Goal: Task Accomplishment & Management: Use online tool/utility

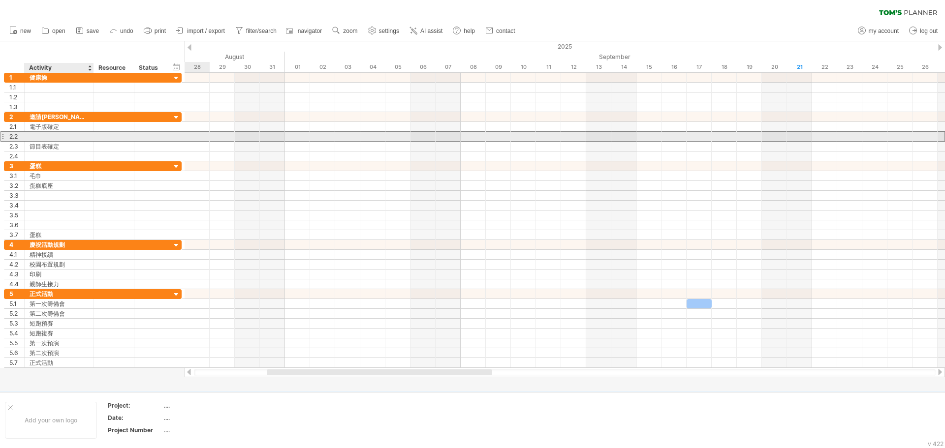
click at [47, 136] on div at bounding box center [59, 136] width 59 height 9
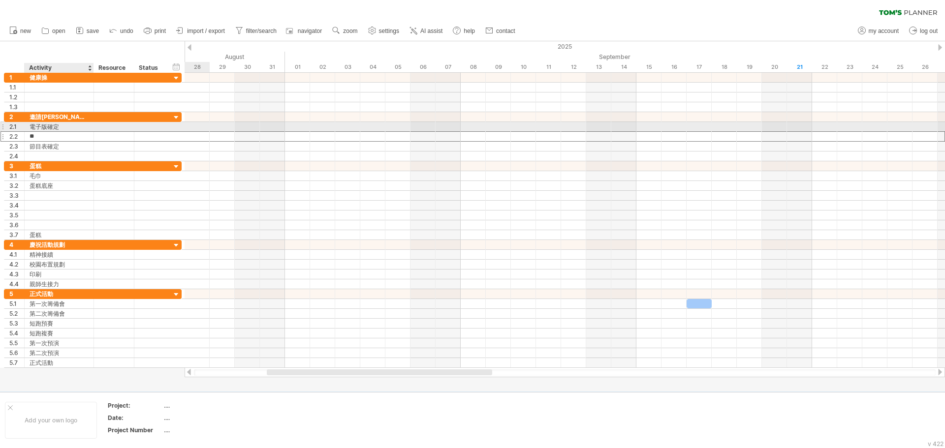
type input "*"
type input "*******"
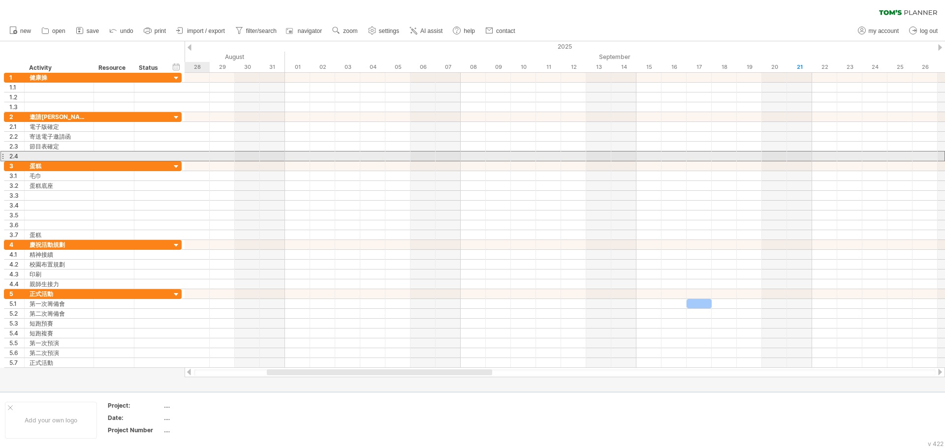
click at [3, 157] on div at bounding box center [2, 156] width 4 height 10
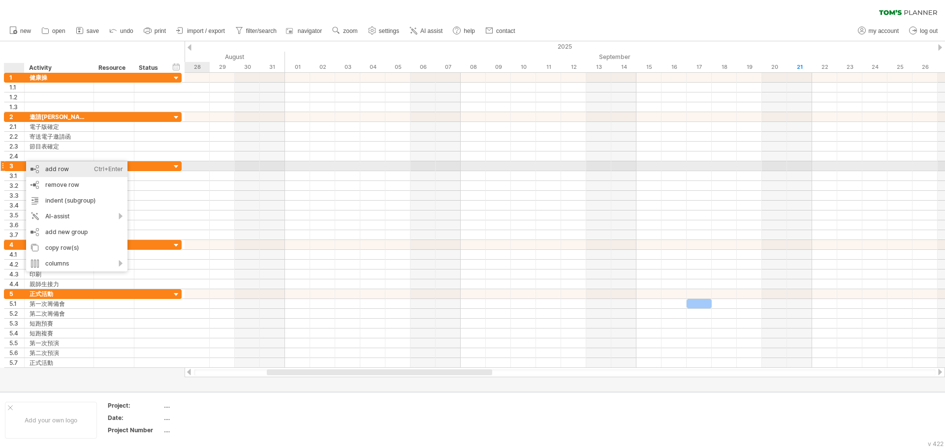
click at [63, 168] on div "add row Ctrl+Enter Cmd+Enter" at bounding box center [76, 169] width 101 height 16
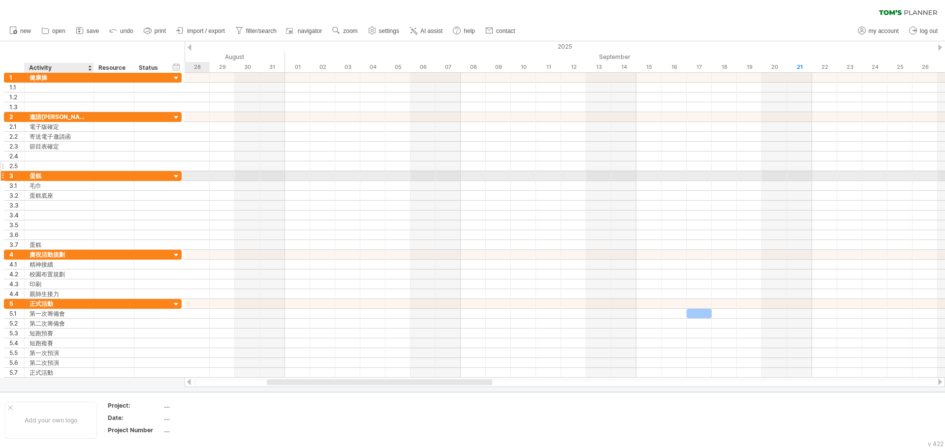
click at [38, 166] on div at bounding box center [59, 165] width 59 height 9
click at [38, 166] on input "text" at bounding box center [59, 165] width 59 height 9
type input "*******"
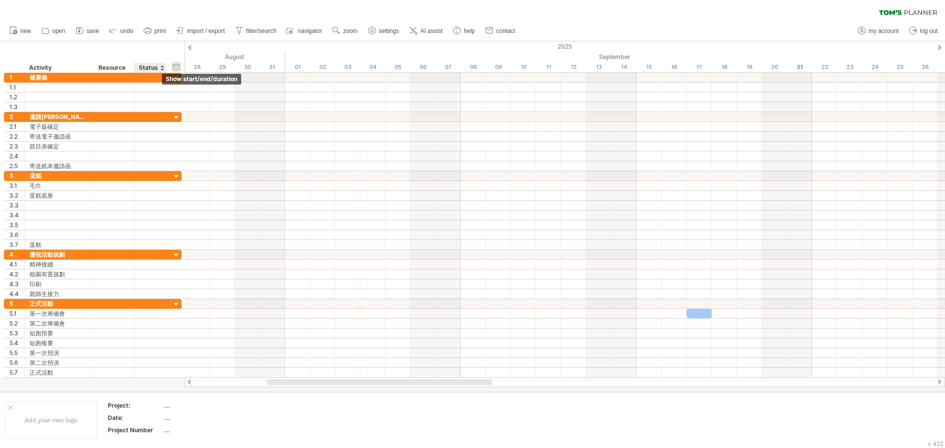
click at [179, 69] on div "hide start/end/duration show start/end/duration" at bounding box center [176, 67] width 9 height 10
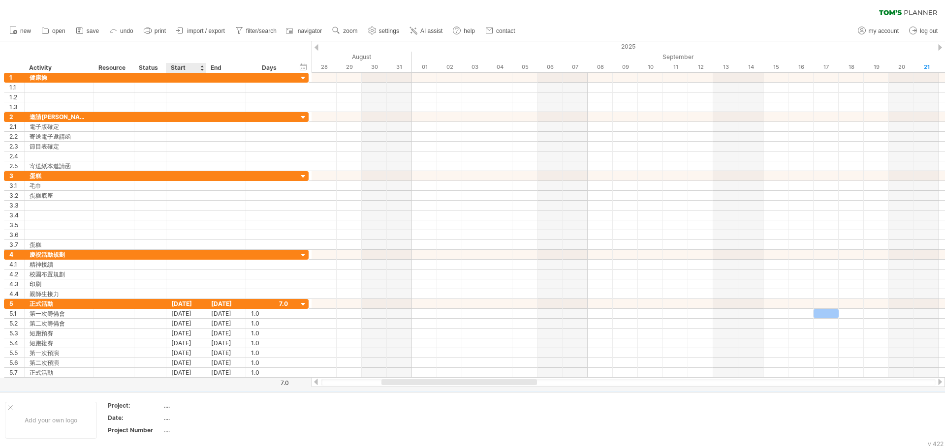
click at [189, 68] on div "Start" at bounding box center [186, 68] width 30 height 10
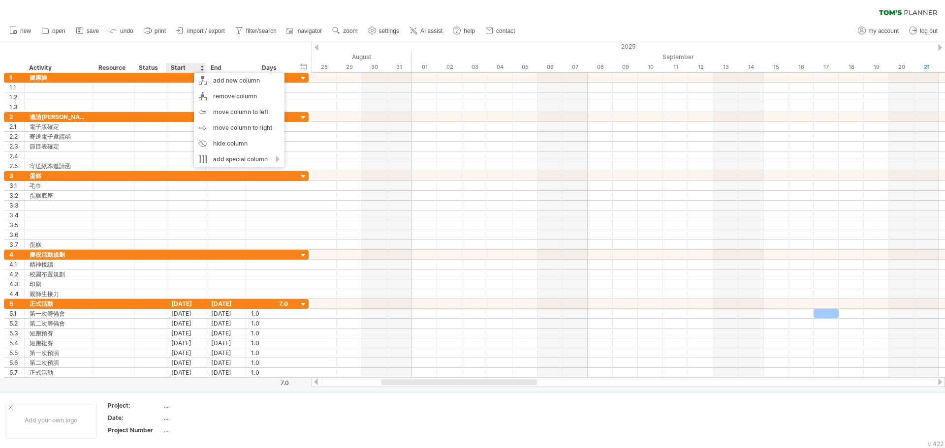
click at [182, 49] on div "hide start/end/duration show start/end/duration ******** Activity ******** Reso…" at bounding box center [156, 57] width 312 height 32
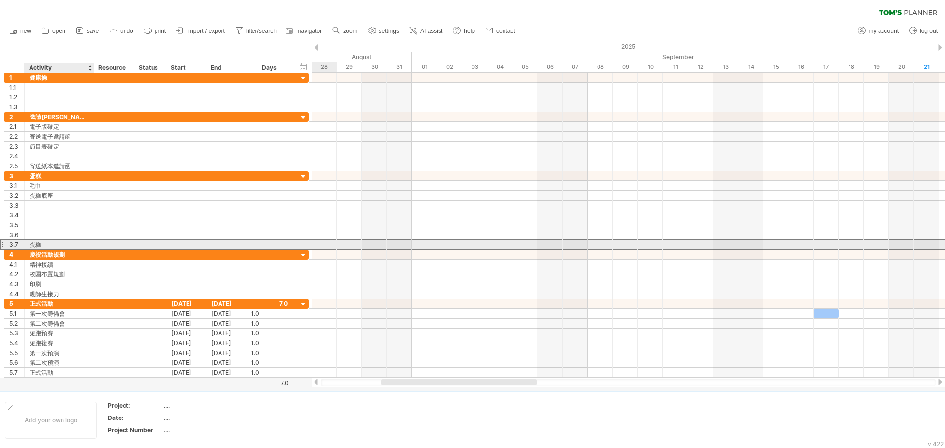
click at [54, 245] on div "蛋糕" at bounding box center [59, 244] width 59 height 9
click at [54, 245] on input "**" at bounding box center [59, 244] width 59 height 9
click at [63, 244] on input "**" at bounding box center [59, 244] width 59 height 9
click at [70, 246] on input "**" at bounding box center [59, 244] width 59 height 9
type input "**"
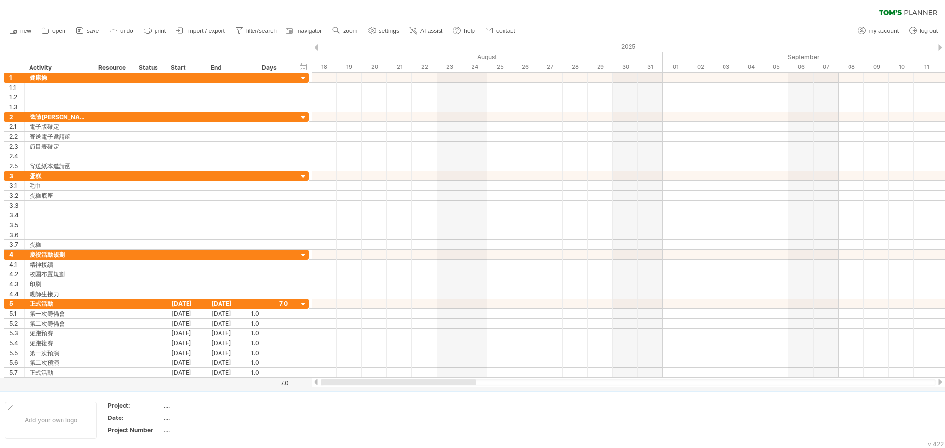
drag, startPoint x: 413, startPoint y: 382, endPoint x: 348, endPoint y: 380, distance: 65.0
click at [348, 380] on div at bounding box center [399, 383] width 156 height 6
click at [375, 440] on div "a date" at bounding box center [375, 441] width 67 height 16
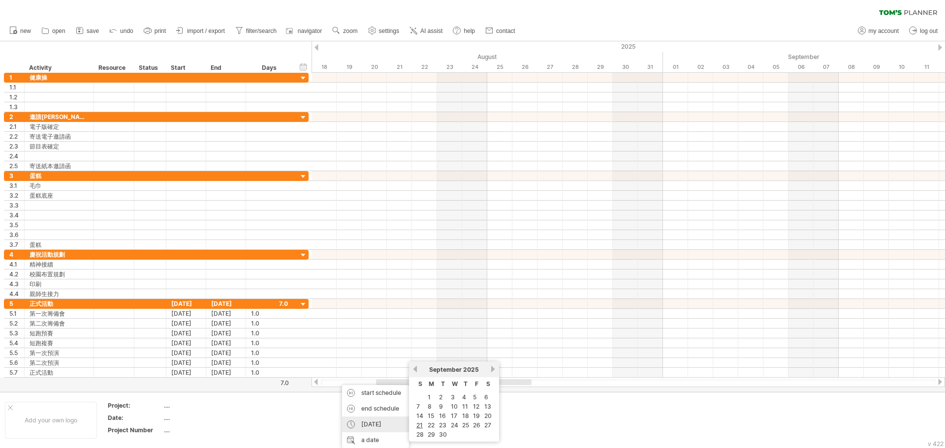
click at [371, 424] on div "[DATE]" at bounding box center [375, 425] width 67 height 16
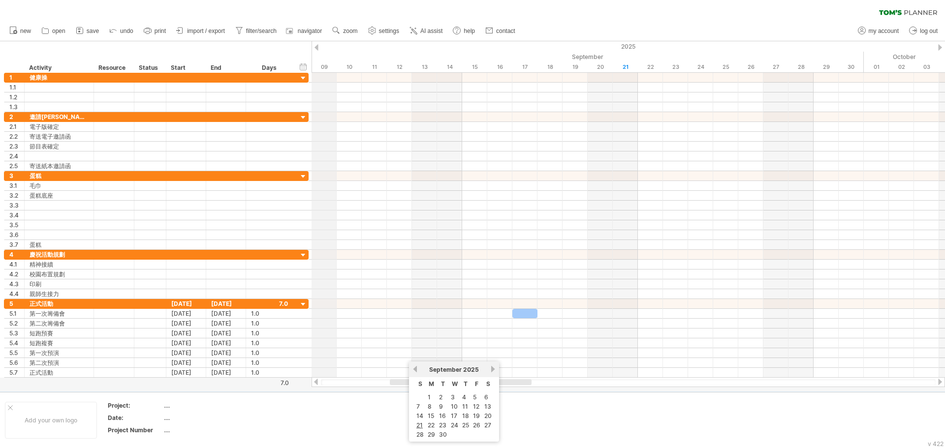
click at [318, 48] on div "2025" at bounding box center [499, 46] width 2887 height 10
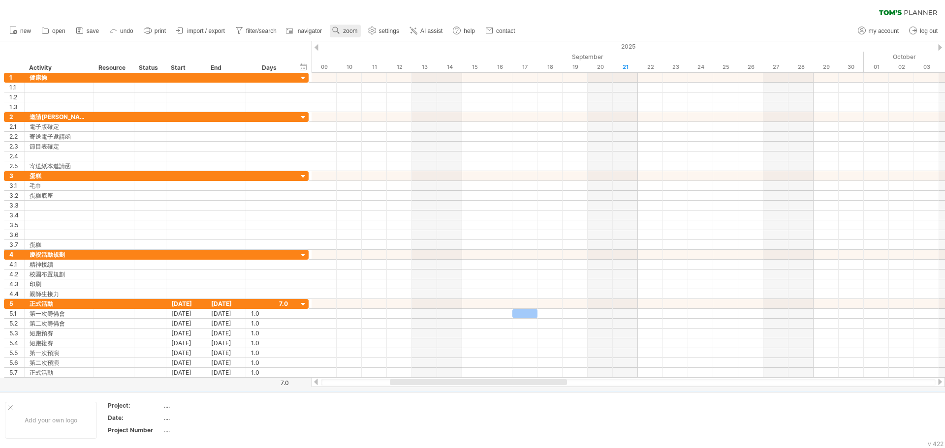
click at [350, 32] on span "zoom" at bounding box center [350, 31] width 14 height 7
click at [379, 64] on div "Week" at bounding box center [382, 61] width 55 height 16
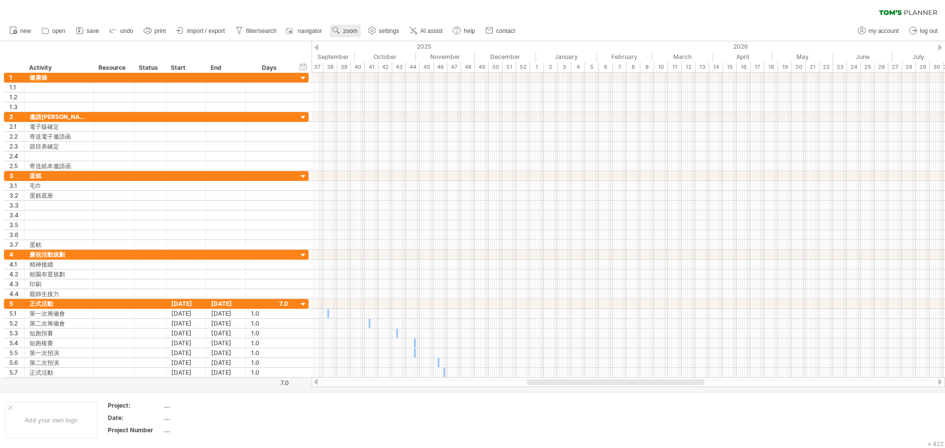
click at [347, 26] on link "zoom" at bounding box center [345, 31] width 31 height 13
click at [370, 71] on div "Day" at bounding box center [379, 70] width 55 height 16
drag, startPoint x: 775, startPoint y: 0, endPoint x: 689, endPoint y: 11, distance: 86.8
click at [687, 20] on div "clear filter reapply filter" at bounding box center [472, 10] width 945 height 21
click at [315, 29] on use at bounding box center [310, 31] width 10 height 10
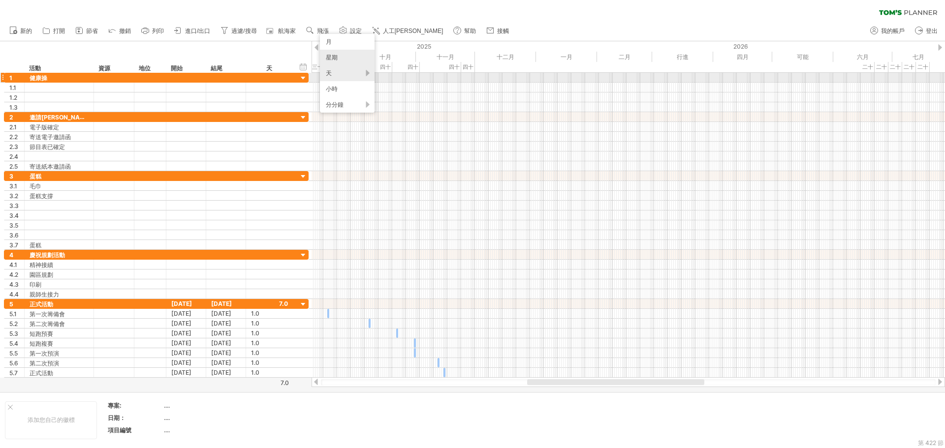
click at [335, 78] on div "天" at bounding box center [347, 73] width 55 height 16
click at [358, 122] on div "標準" at bounding box center [367, 123] width 55 height 16
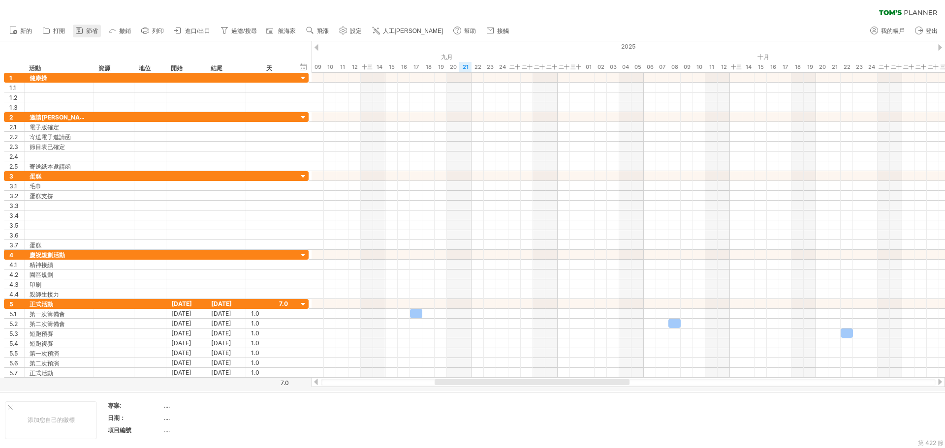
click at [85, 32] on link "節省" at bounding box center [87, 31] width 28 height 13
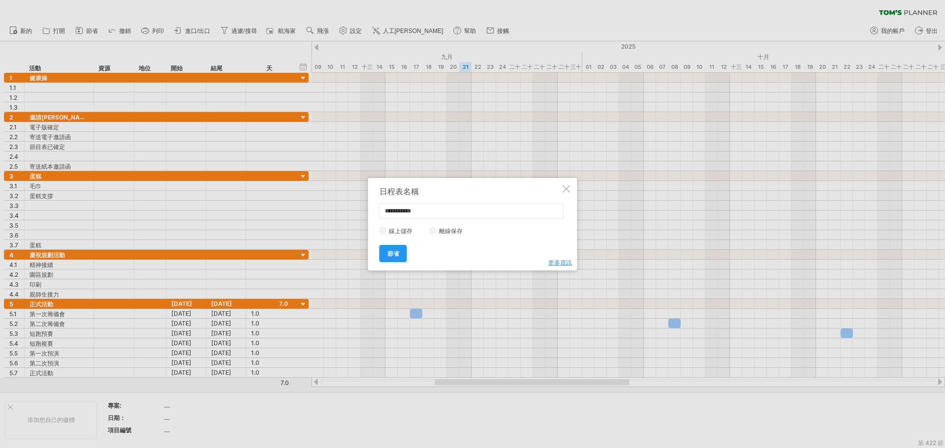
click at [567, 185] on div at bounding box center [567, 189] width 8 height 8
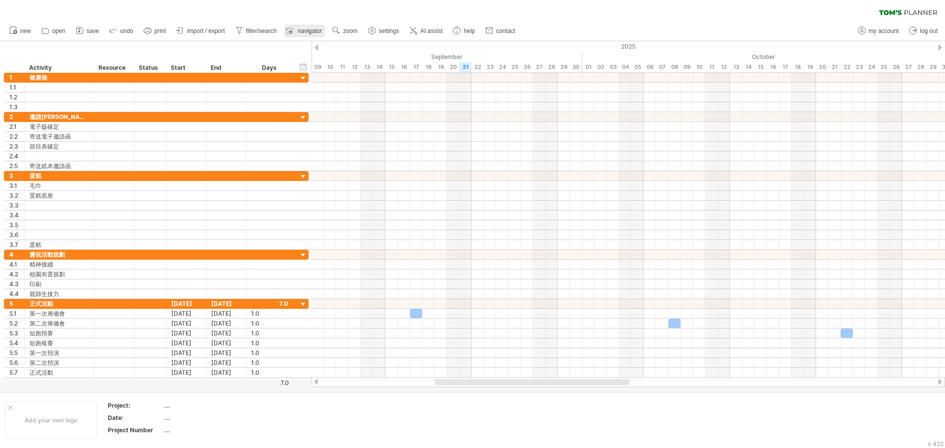
click at [310, 32] on span "navigator" at bounding box center [310, 31] width 24 height 7
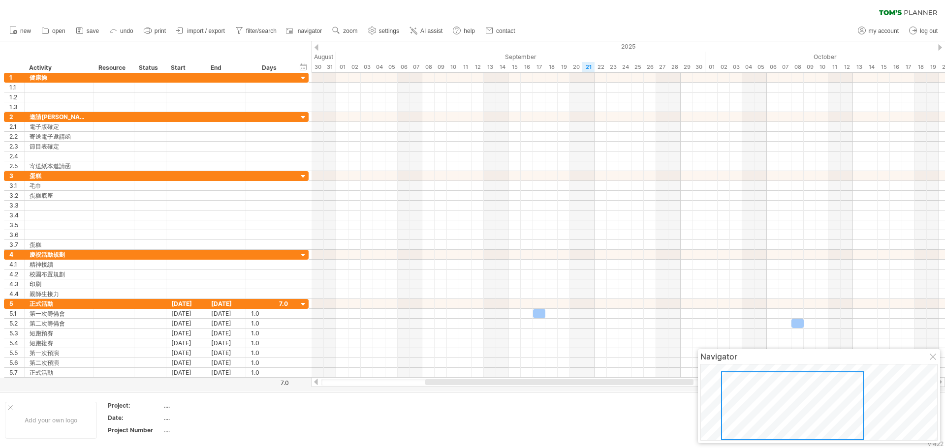
drag, startPoint x: 831, startPoint y: 406, endPoint x: 803, endPoint y: 418, distance: 30.4
click at [803, 418] on div at bounding box center [792, 406] width 143 height 69
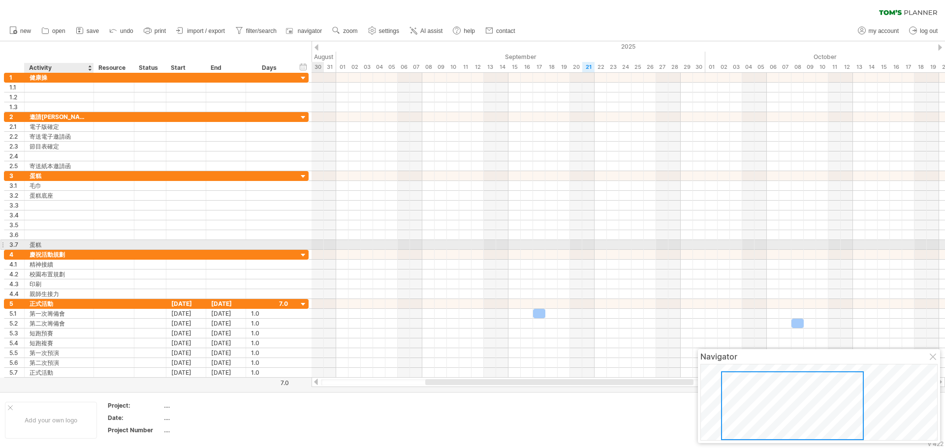
click at [56, 248] on div "蛋糕" at bounding box center [59, 244] width 59 height 9
click at [57, 243] on input "**" at bounding box center [59, 244] width 59 height 9
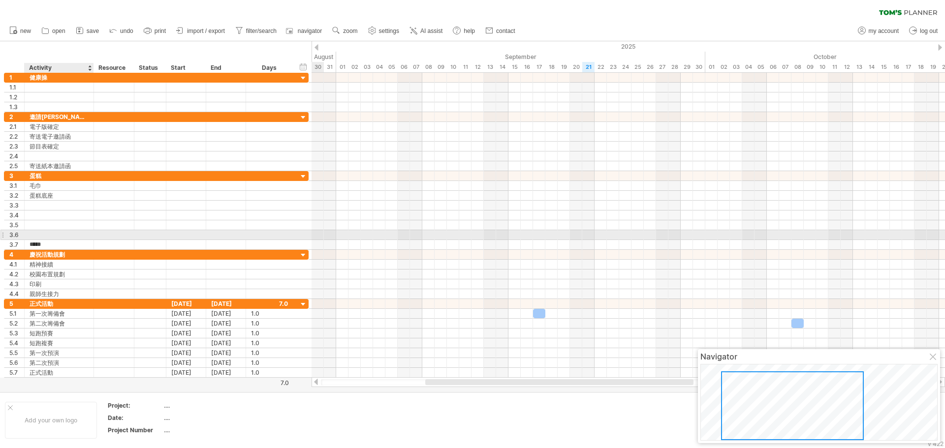
type input "****"
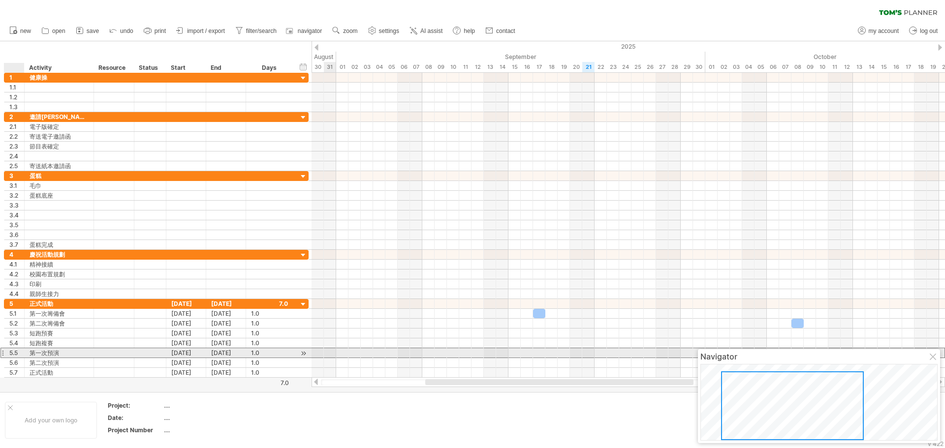
click at [12, 355] on div "5.5" at bounding box center [16, 353] width 15 height 9
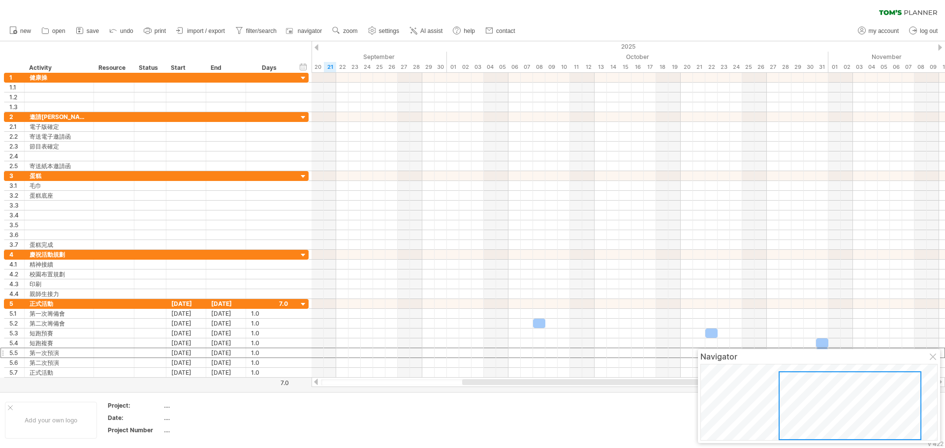
drag, startPoint x: 733, startPoint y: 402, endPoint x: 791, endPoint y: 406, distance: 57.8
click at [791, 406] on div at bounding box center [850, 406] width 143 height 69
click at [824, 342] on div at bounding box center [822, 343] width 12 height 9
click at [784, 256] on div at bounding box center [629, 255] width 634 height 10
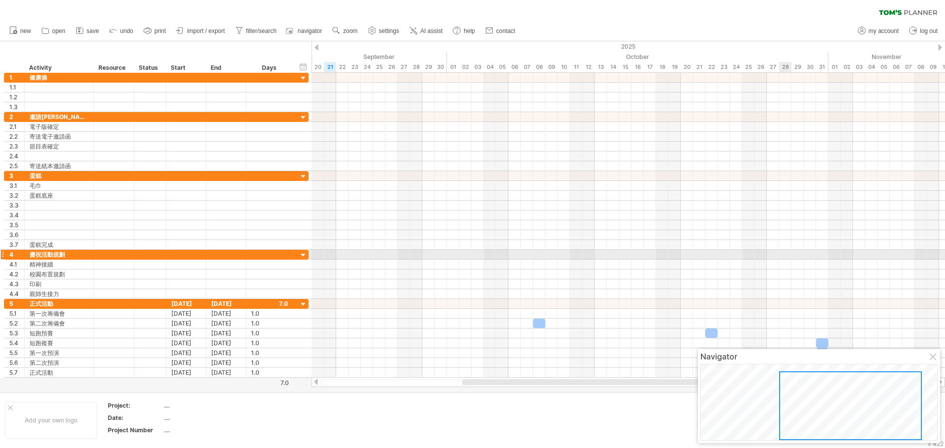
click at [785, 256] on div at bounding box center [629, 255] width 634 height 10
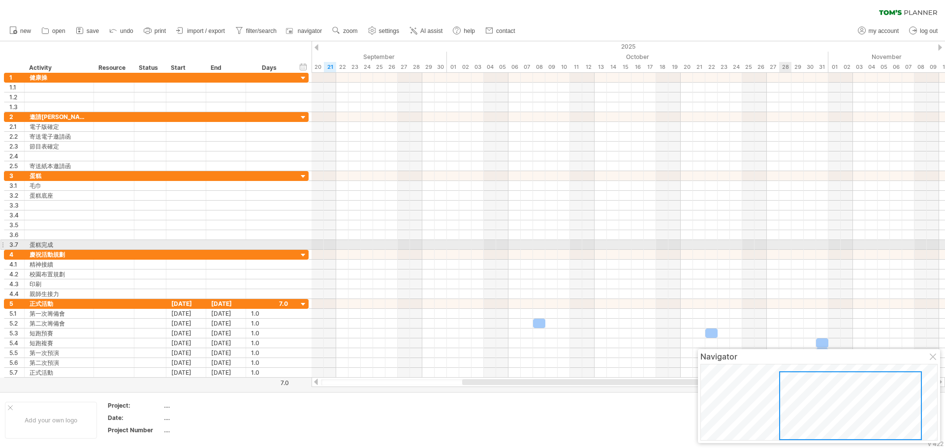
click at [784, 245] on div at bounding box center [629, 245] width 634 height 10
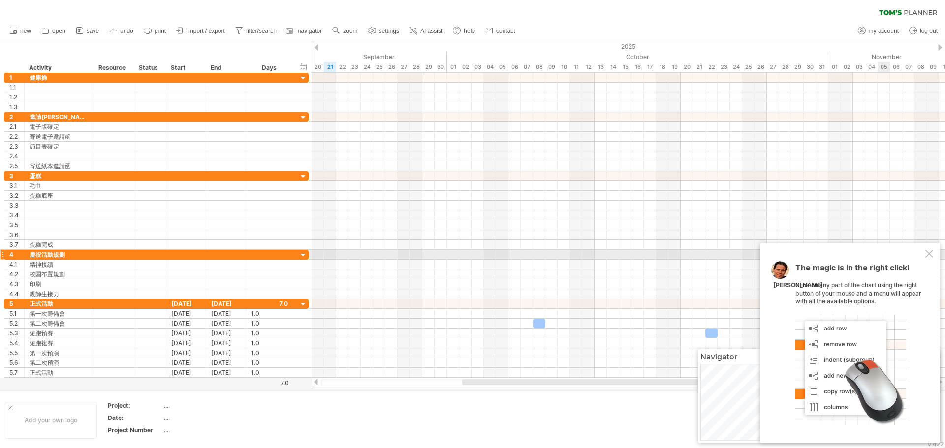
click at [931, 255] on div at bounding box center [929, 254] width 8 height 8
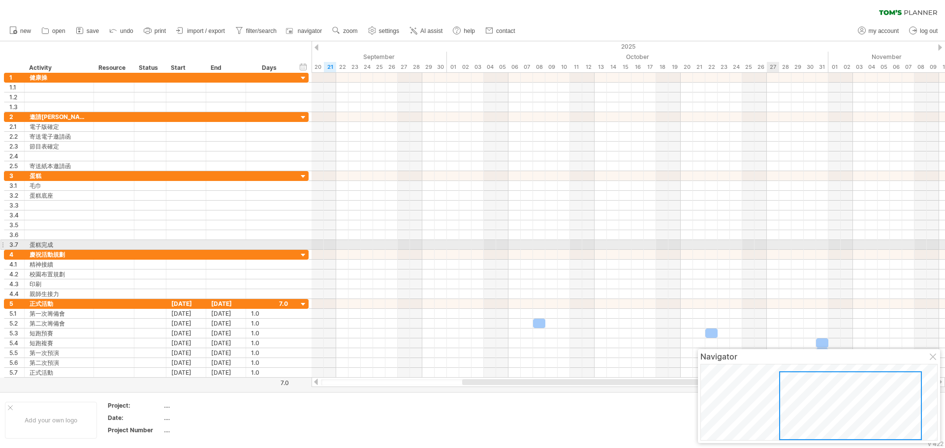
click at [772, 245] on div at bounding box center [629, 245] width 634 height 10
click at [787, 243] on div at bounding box center [629, 245] width 634 height 10
click at [783, 244] on div at bounding box center [629, 245] width 634 height 10
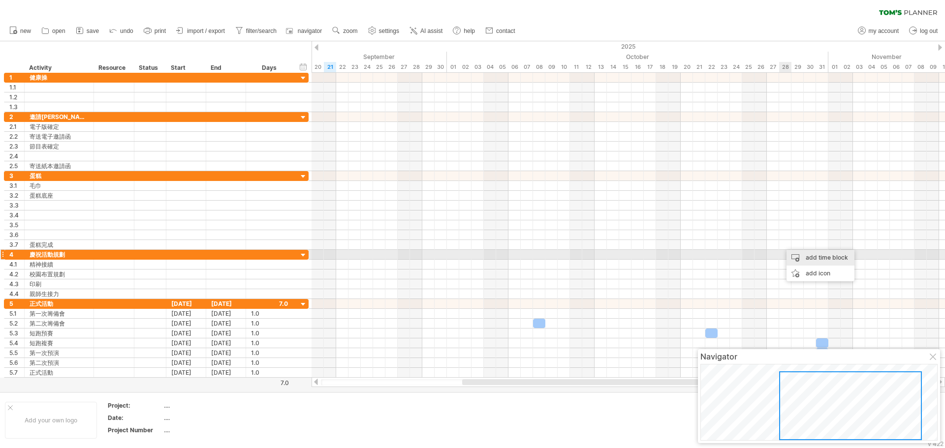
click at [801, 257] on div "add time block" at bounding box center [821, 258] width 68 height 16
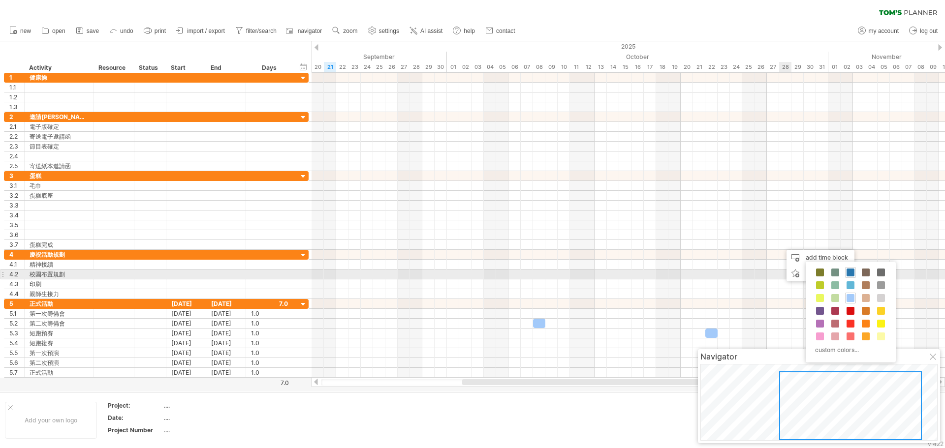
click at [851, 271] on span at bounding box center [851, 273] width 8 height 8
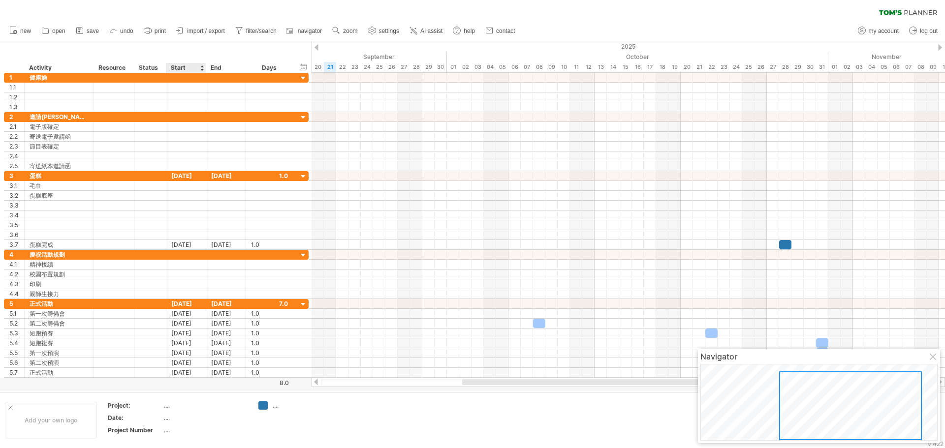
click at [189, 67] on div "Start" at bounding box center [186, 68] width 30 height 10
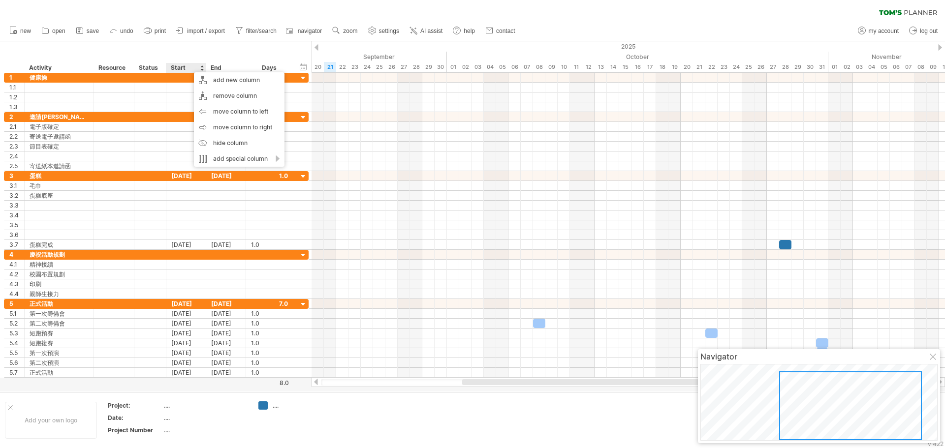
click at [182, 50] on div "hide start/end/duration show start/end/duration ******** Activity ******** Reso…" at bounding box center [156, 57] width 312 height 32
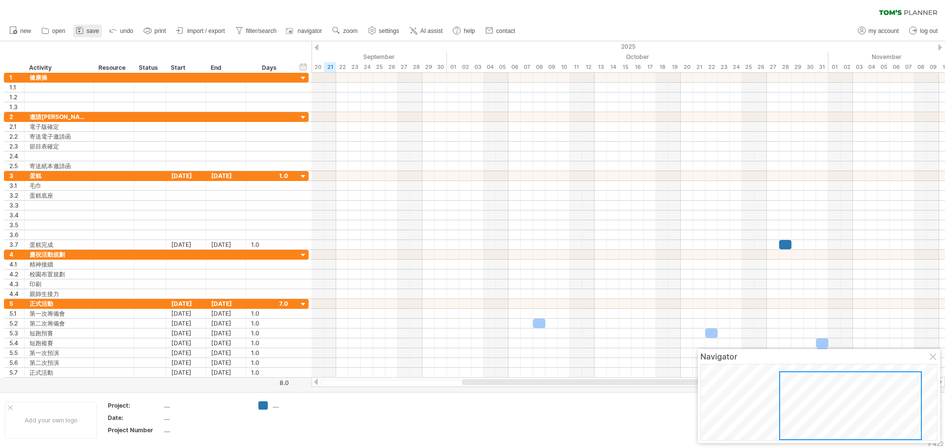
click at [96, 32] on span "save" at bounding box center [93, 31] width 12 height 7
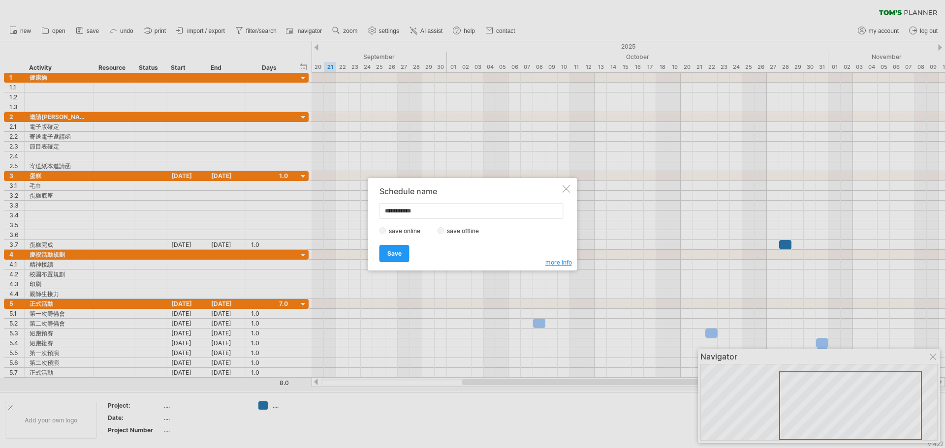
drag, startPoint x: 438, startPoint y: 208, endPoint x: 343, endPoint y: 202, distance: 94.7
click at [343, 202] on div "Trying to reach [DOMAIN_NAME] Connected again... 0% clear filter new 1" at bounding box center [472, 224] width 945 height 448
type input "******"
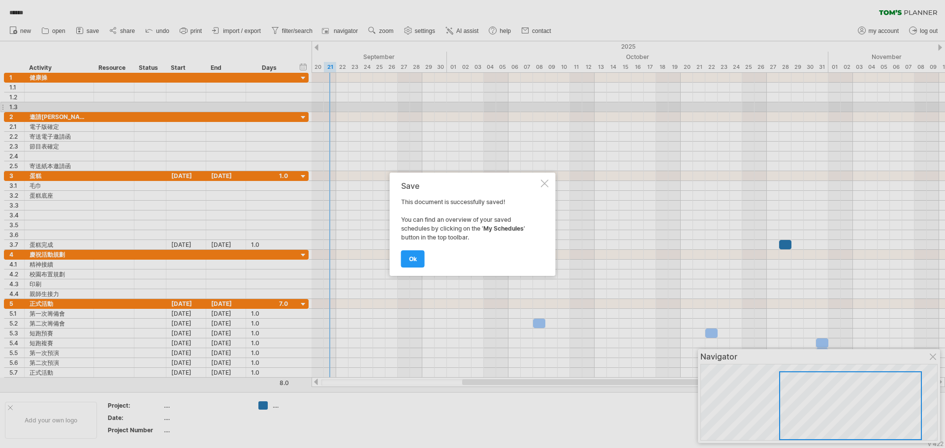
click at [413, 260] on span "ok" at bounding box center [413, 258] width 8 height 7
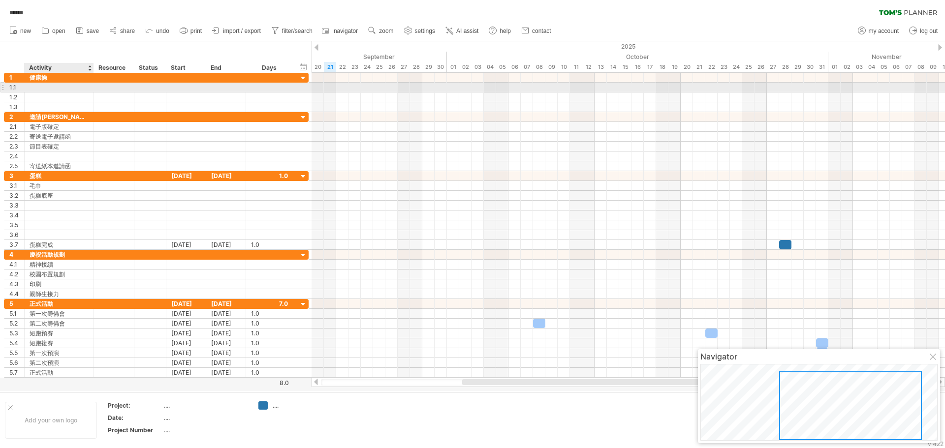
click at [42, 90] on div at bounding box center [59, 87] width 59 height 9
click at [42, 90] on input "text" at bounding box center [59, 87] width 59 height 9
type input "*"
type input "****"
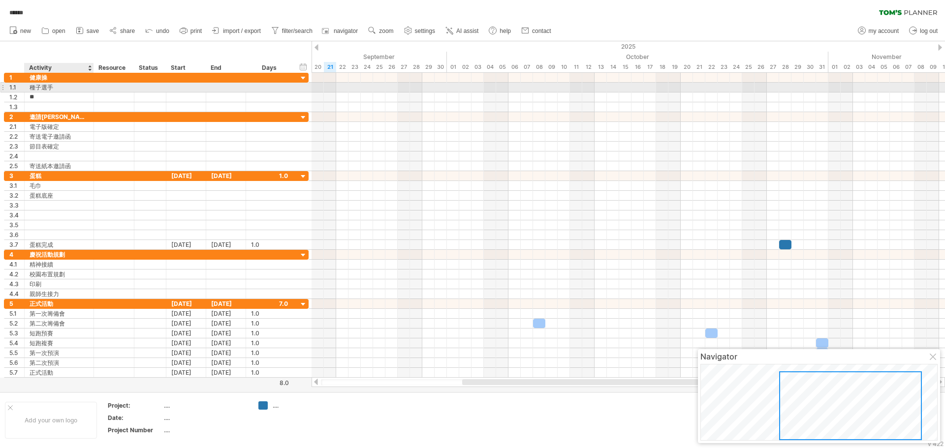
type input "*"
type input "****"
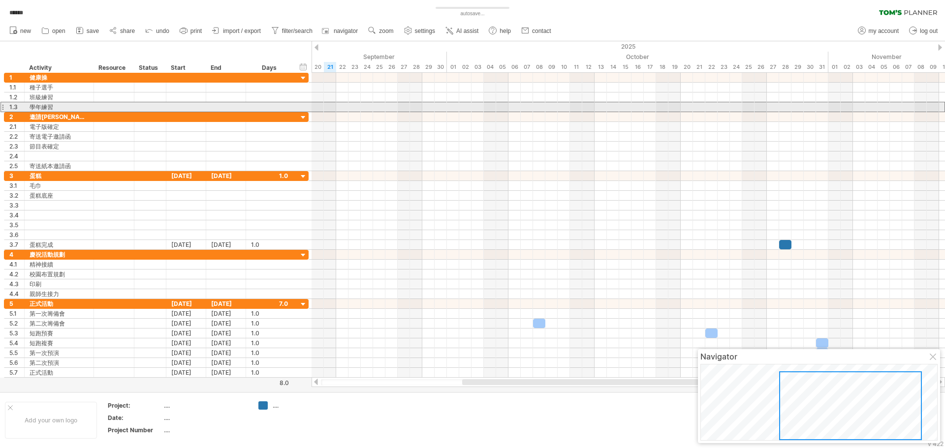
click at [3, 108] on div at bounding box center [2, 107] width 4 height 10
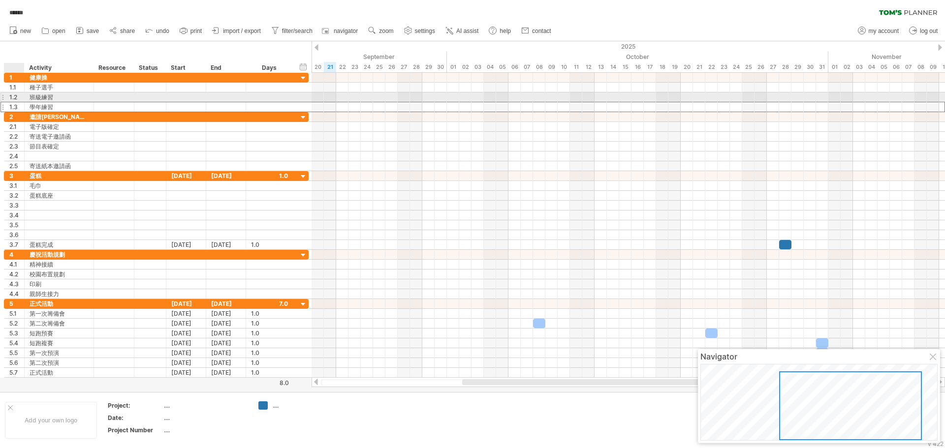
click at [13, 94] on div "1.2" at bounding box center [16, 97] width 15 height 9
click at [38, 107] on div "add row Ctrl+Enter Cmd+Enter" at bounding box center [62, 109] width 101 height 16
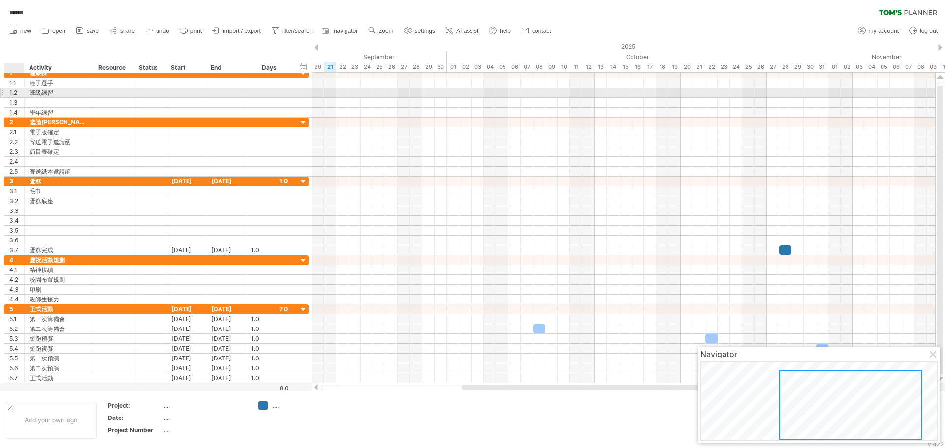
click at [14, 92] on div "1.2" at bounding box center [16, 92] width 15 height 9
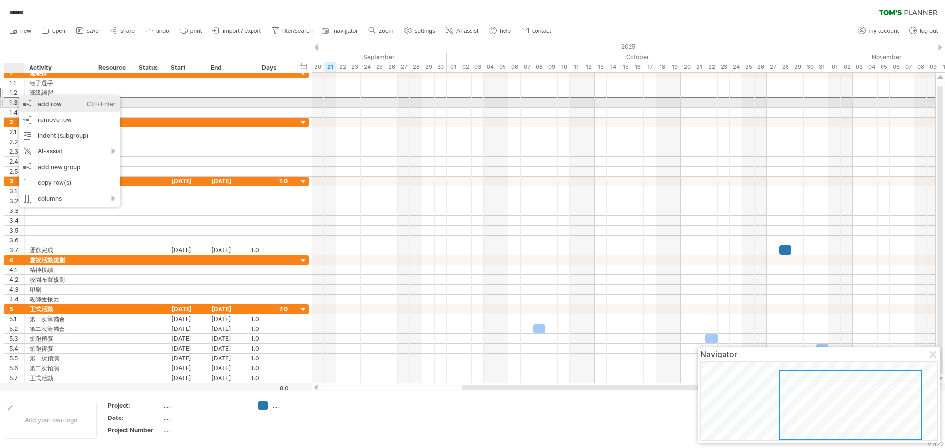
click at [44, 105] on div "add row Ctrl+Enter Cmd+Enter" at bounding box center [69, 104] width 101 height 16
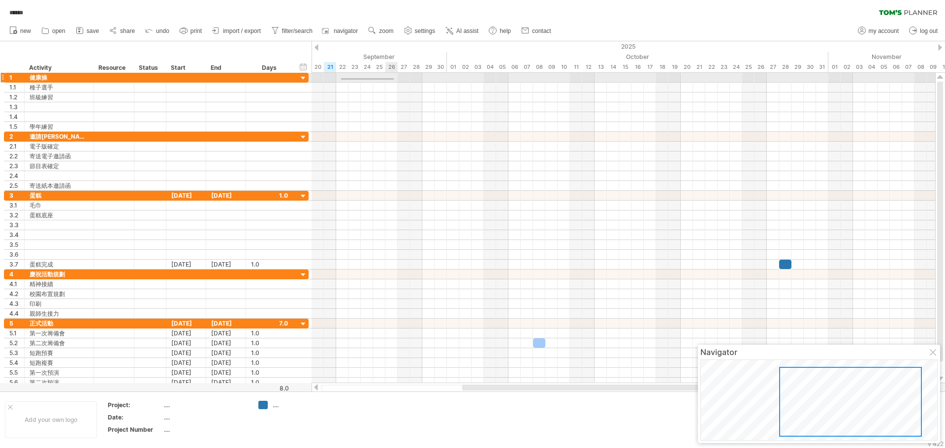
drag, startPoint x: 341, startPoint y: 80, endPoint x: 394, endPoint y: 78, distance: 52.7
click at [394, 78] on div at bounding box center [624, 78] width 624 height 10
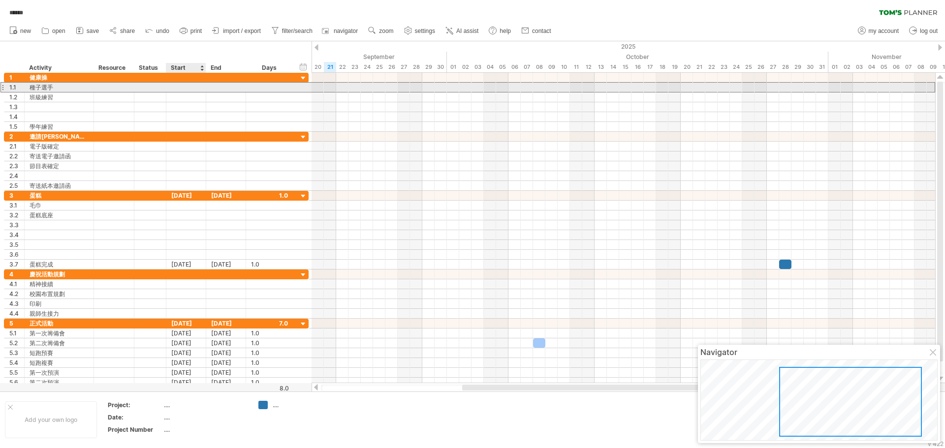
click at [180, 87] on div at bounding box center [186, 87] width 40 height 9
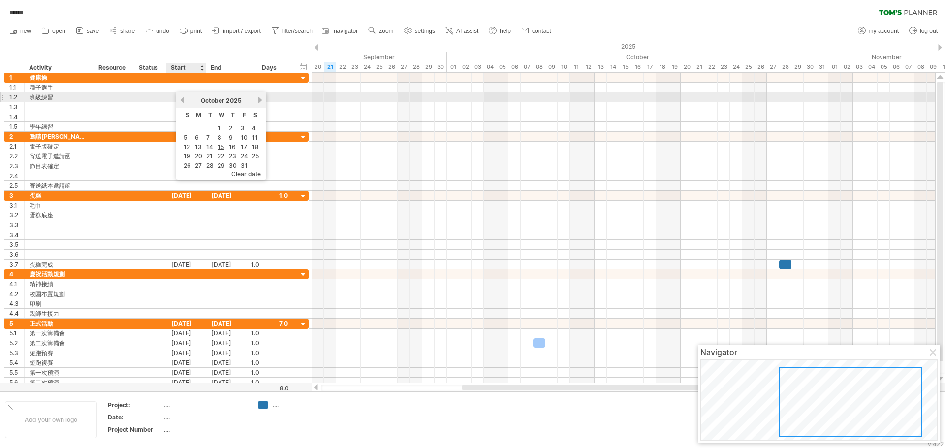
click at [183, 99] on link "previous" at bounding box center [182, 99] width 7 height 7
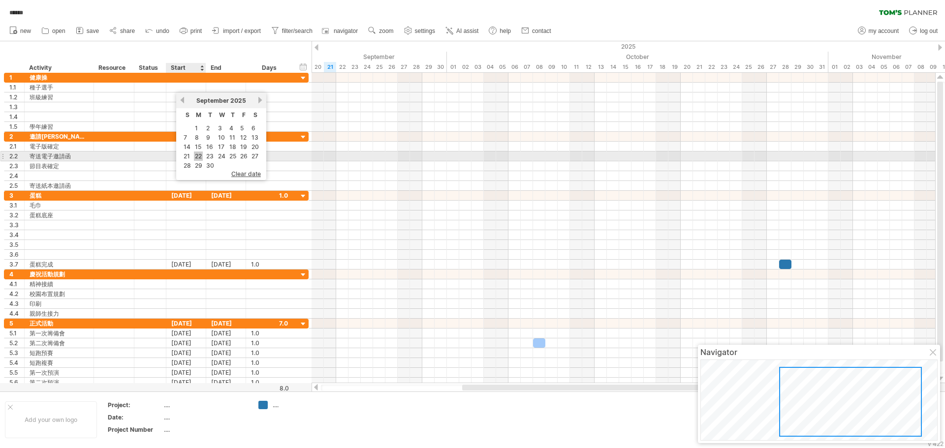
click at [197, 156] on link "22" at bounding box center [198, 156] width 9 height 9
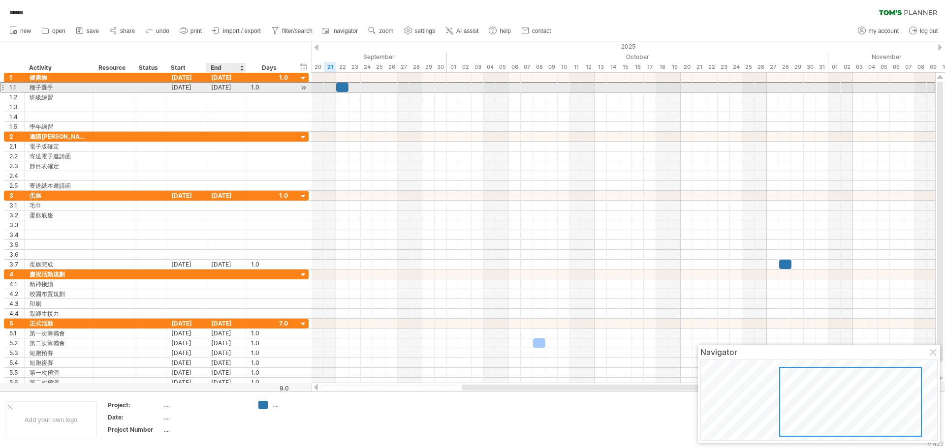
click at [232, 87] on div "[DATE]" at bounding box center [226, 87] width 40 height 9
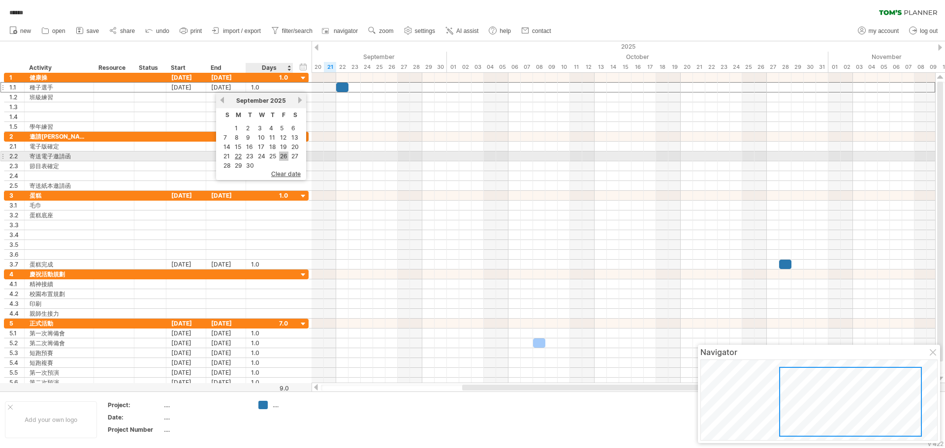
click at [284, 157] on link "26" at bounding box center [283, 156] width 9 height 9
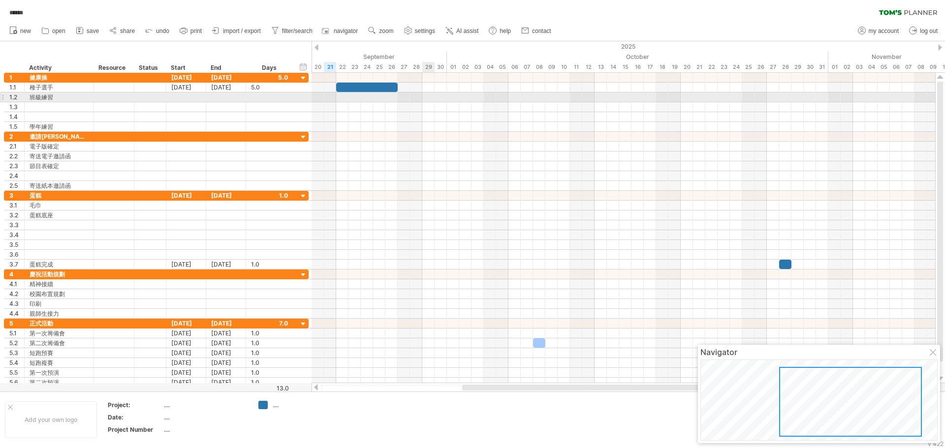
click at [426, 96] on div at bounding box center [624, 98] width 624 height 10
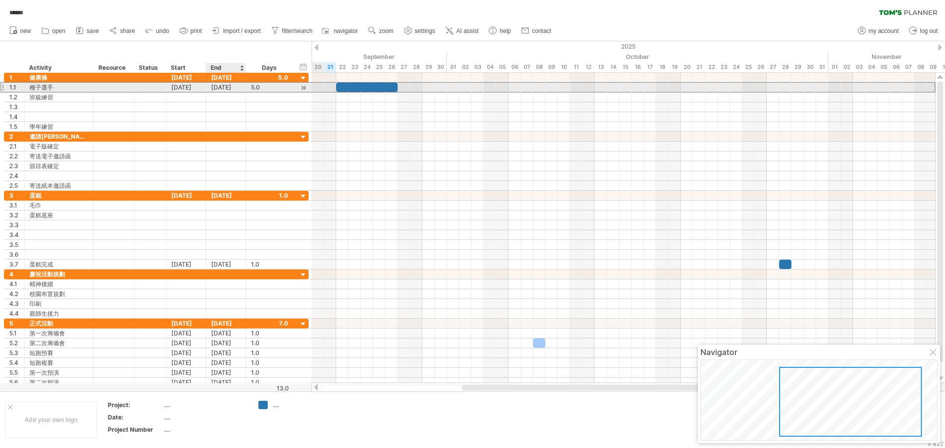
click at [227, 86] on div "[DATE]" at bounding box center [226, 87] width 40 height 9
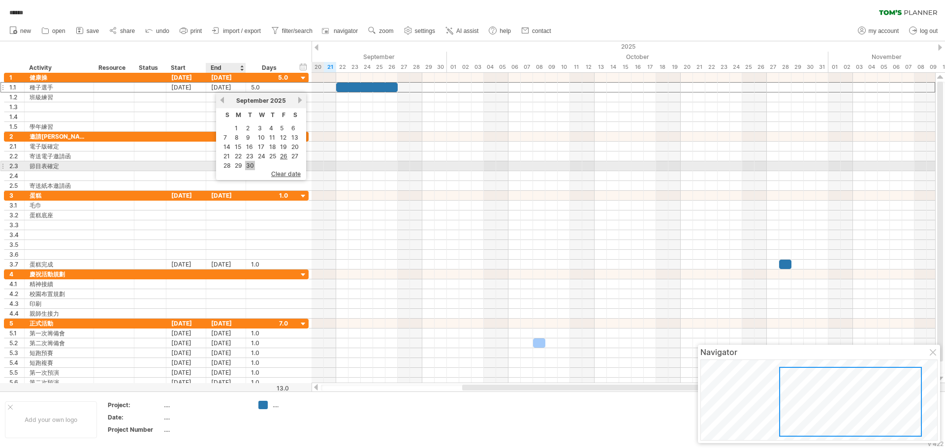
click at [251, 167] on link "30" at bounding box center [250, 165] width 10 height 9
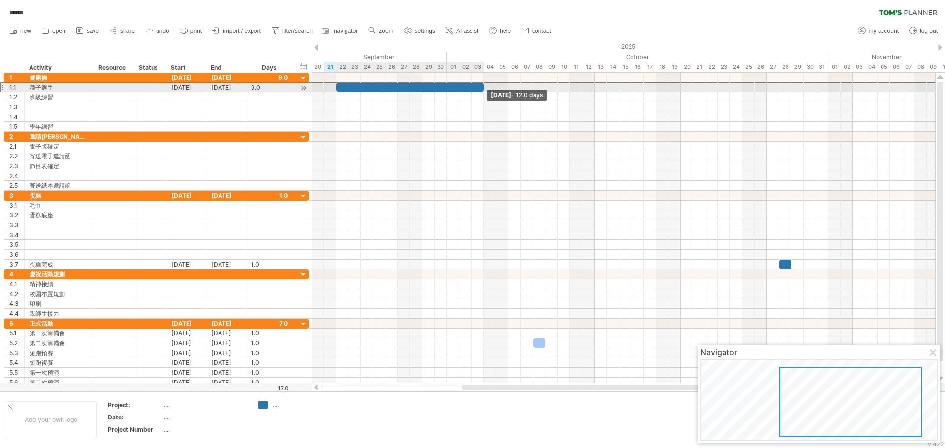
drag, startPoint x: 445, startPoint y: 88, endPoint x: 484, endPoint y: 88, distance: 38.9
click at [484, 88] on span at bounding box center [484, 87] width 4 height 9
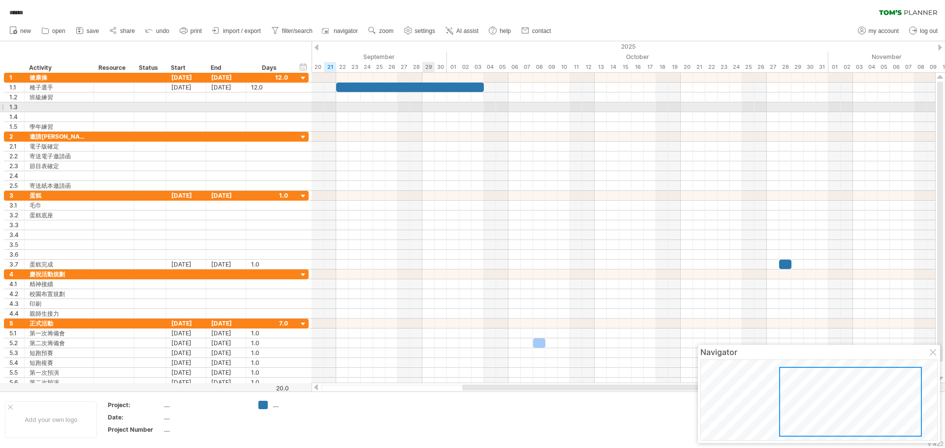
click at [429, 107] on div at bounding box center [624, 107] width 624 height 10
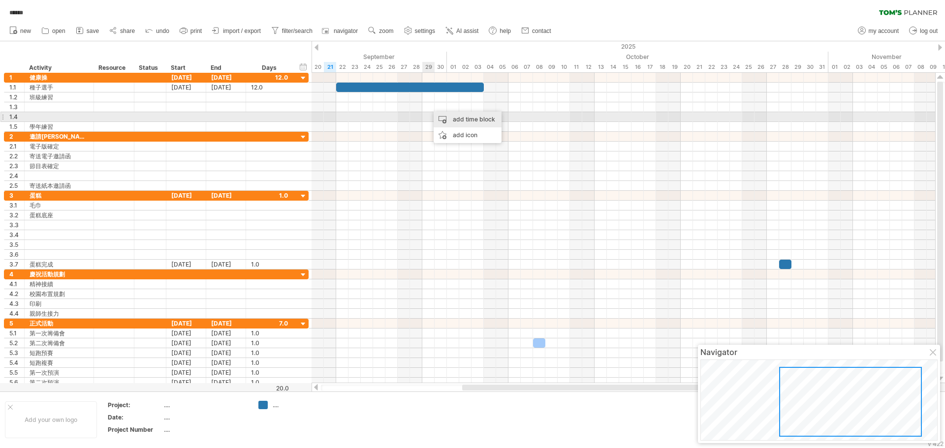
click at [449, 119] on div "add time block" at bounding box center [468, 120] width 68 height 16
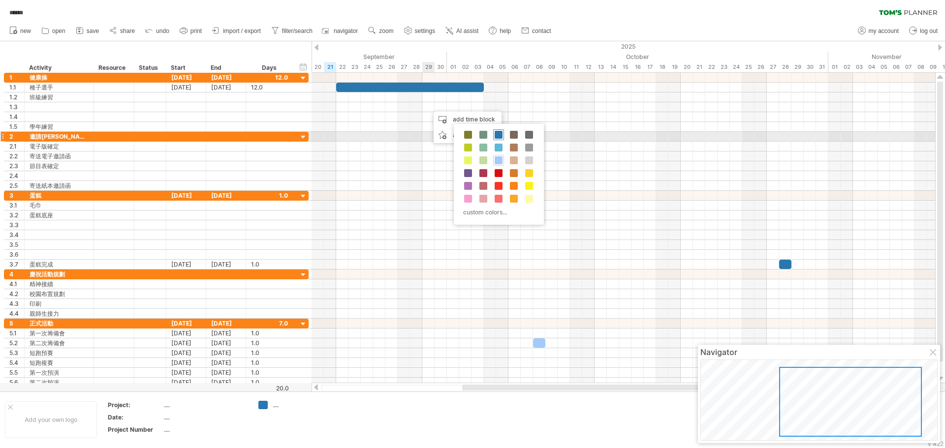
click at [499, 135] on span at bounding box center [499, 135] width 8 height 8
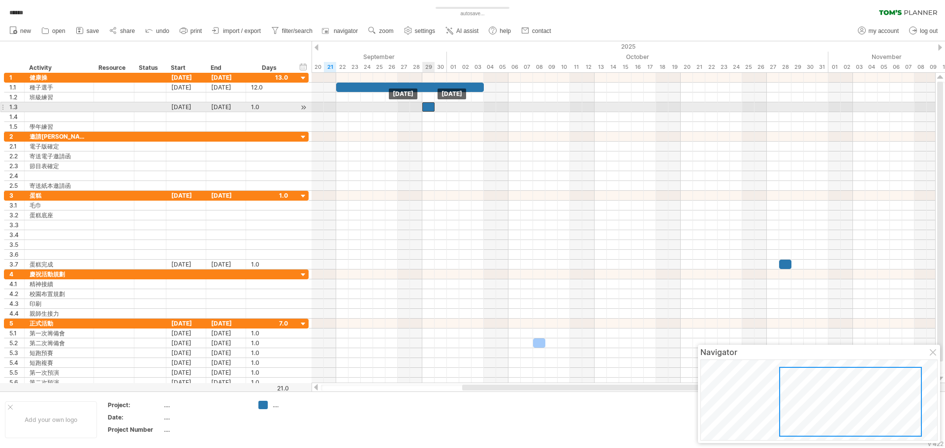
drag, startPoint x: 432, startPoint y: 105, endPoint x: 427, endPoint y: 106, distance: 5.6
click at [427, 106] on div at bounding box center [428, 106] width 12 height 9
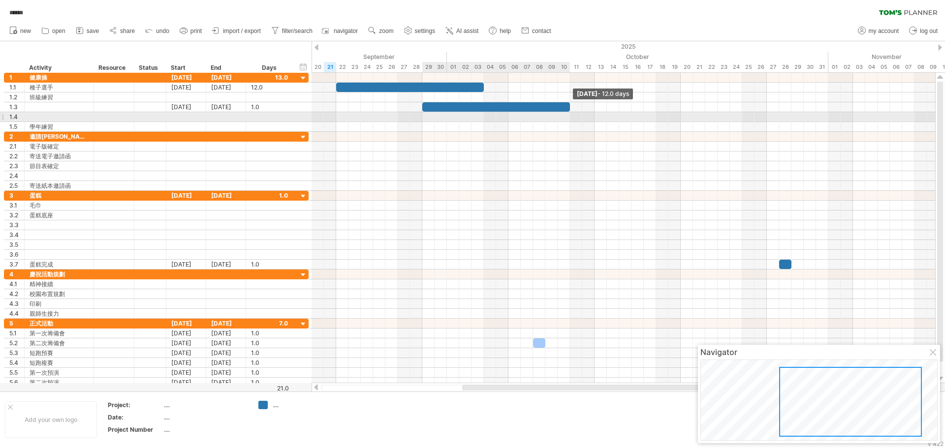
drag, startPoint x: 435, startPoint y: 108, endPoint x: 571, endPoint y: 113, distance: 136.4
click at [571, 113] on div "[DATE] - 12.0 days [DATE]" at bounding box center [624, 228] width 624 height 311
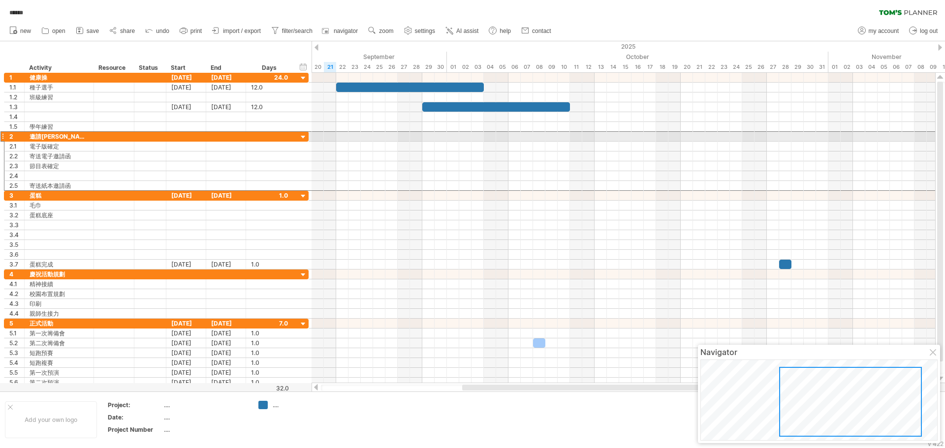
click at [4, 136] on div at bounding box center [2, 136] width 4 height 10
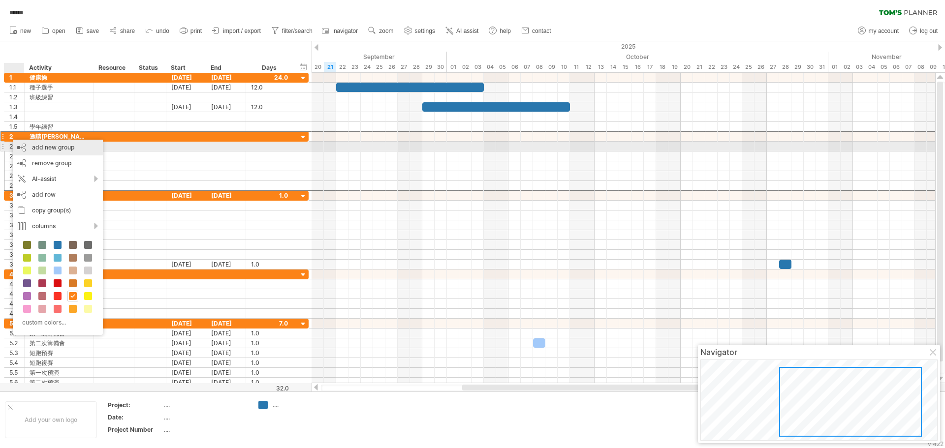
click at [42, 147] on div "add new group" at bounding box center [58, 148] width 90 height 16
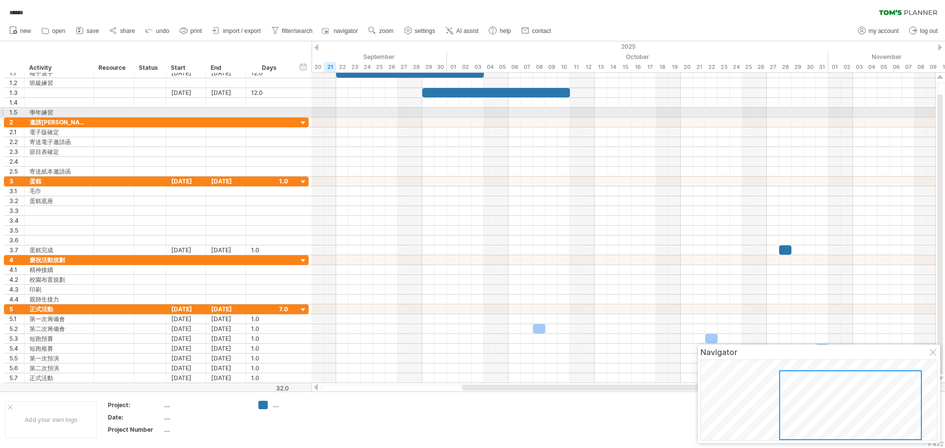
click at [6, 112] on div "1.5" at bounding box center [14, 112] width 20 height 9
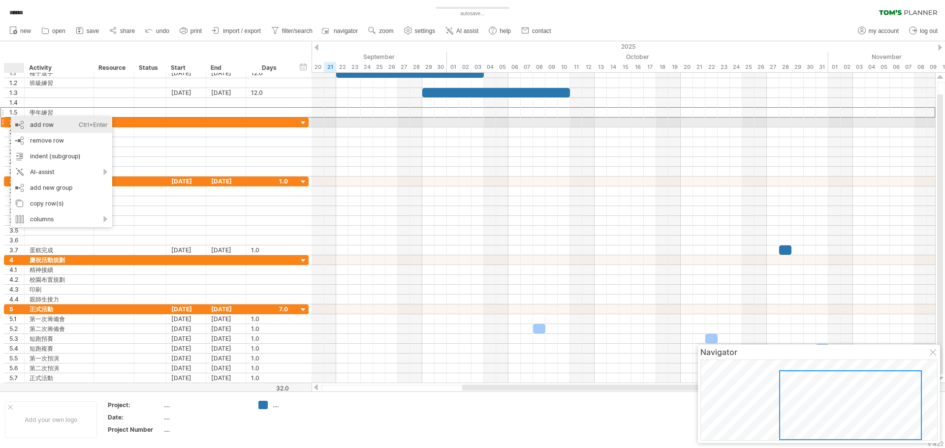
click at [49, 127] on div "add row Ctrl+Enter Cmd+Enter" at bounding box center [61, 125] width 101 height 16
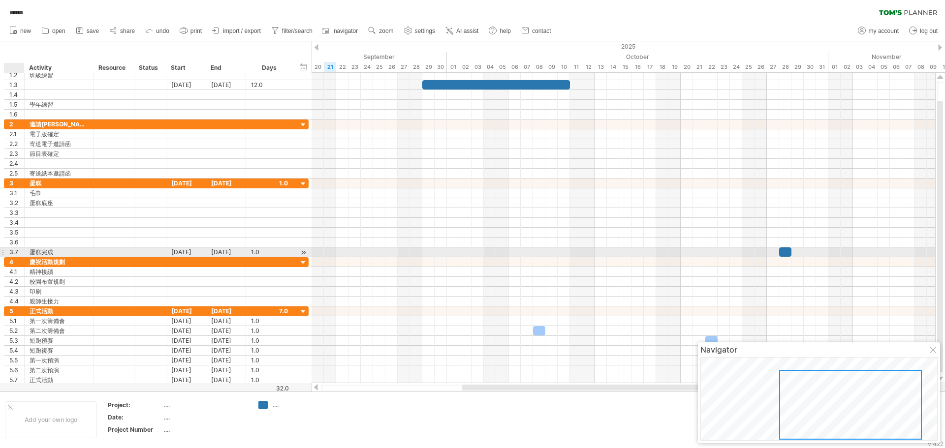
click at [11, 252] on div "3.7" at bounding box center [16, 252] width 15 height 9
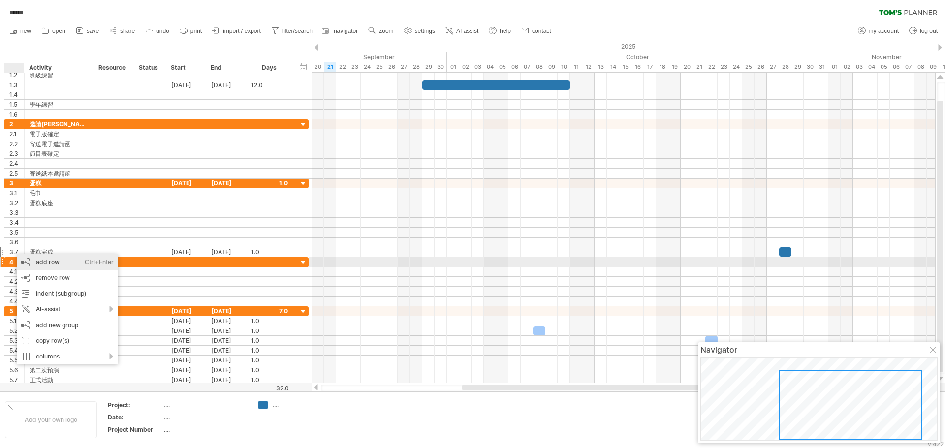
click at [43, 263] on div "add row Ctrl+Enter Cmd+Enter" at bounding box center [67, 262] width 101 height 16
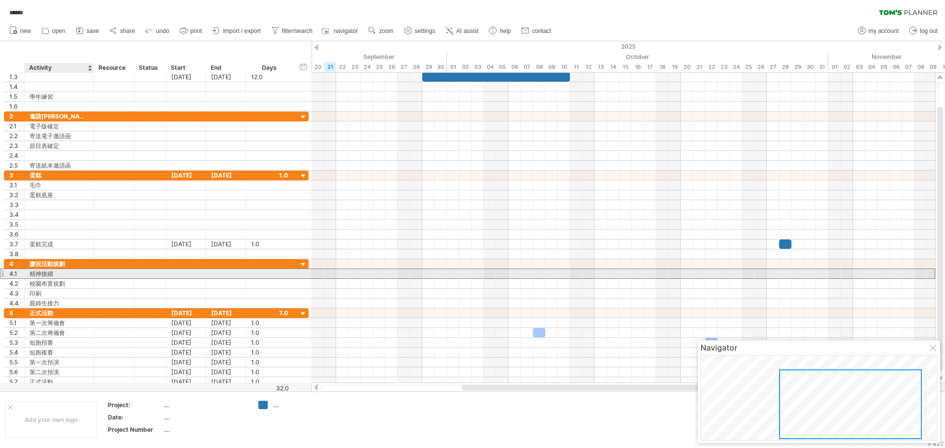
click at [55, 272] on div "精神接續" at bounding box center [59, 273] width 59 height 9
click at [0, 0] on input "****" at bounding box center [0, 0] width 0 height 0
click at [58, 275] on input "****" at bounding box center [59, 273] width 59 height 9
type input "*"
type input "****"
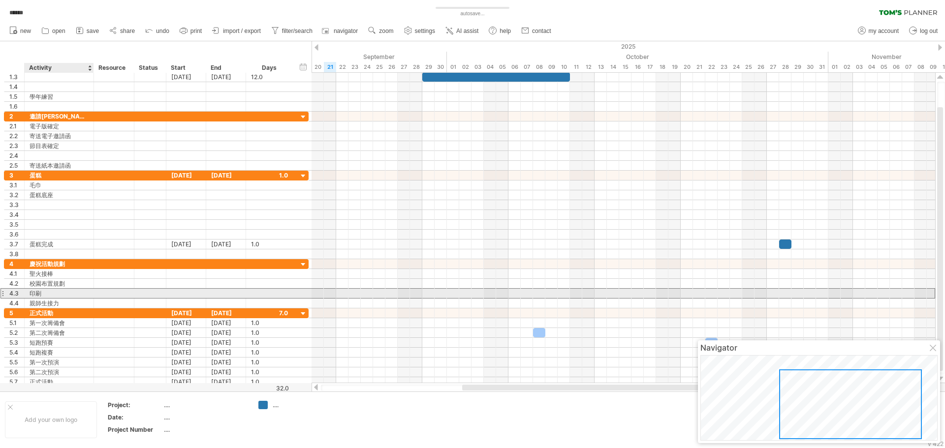
click at [50, 293] on div "印刷" at bounding box center [59, 293] width 59 height 9
click at [74, 292] on input "******" at bounding box center [59, 293] width 59 height 9
type input "****"
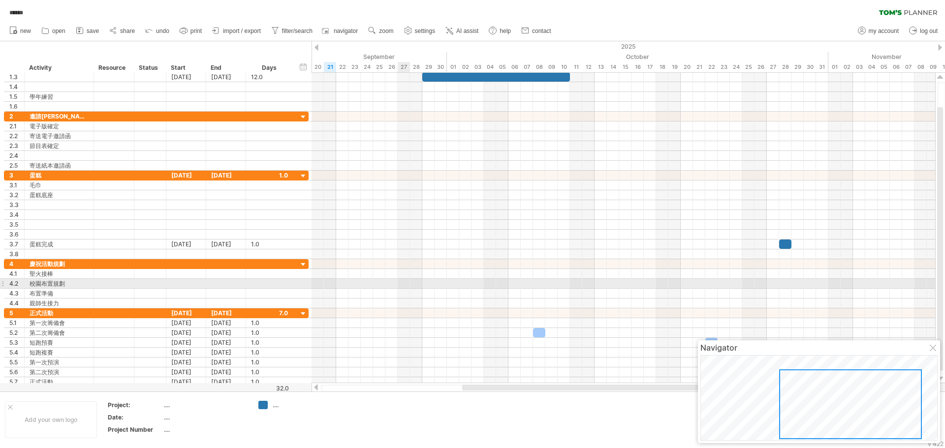
click at [403, 282] on div at bounding box center [624, 284] width 624 height 10
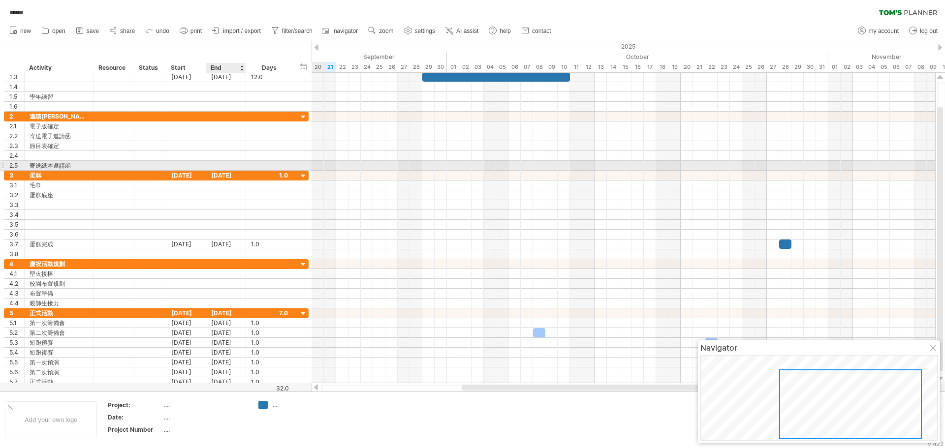
click at [222, 167] on div at bounding box center [226, 165] width 40 height 9
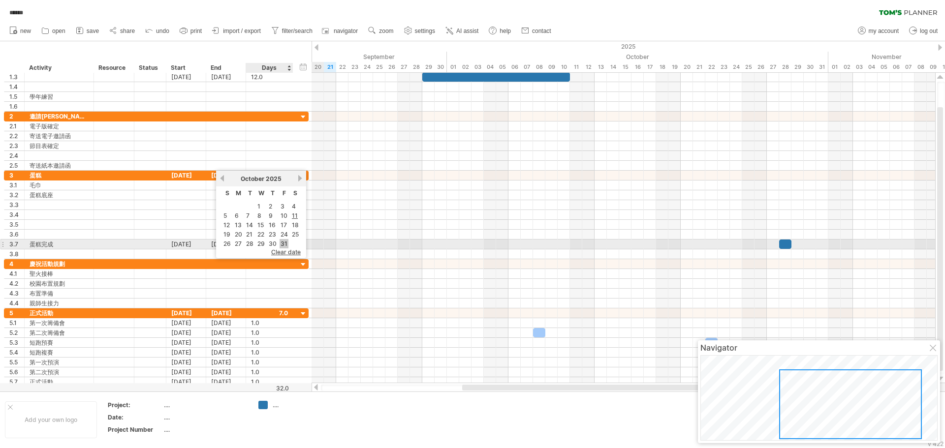
click at [283, 242] on link "31" at bounding box center [284, 243] width 9 height 9
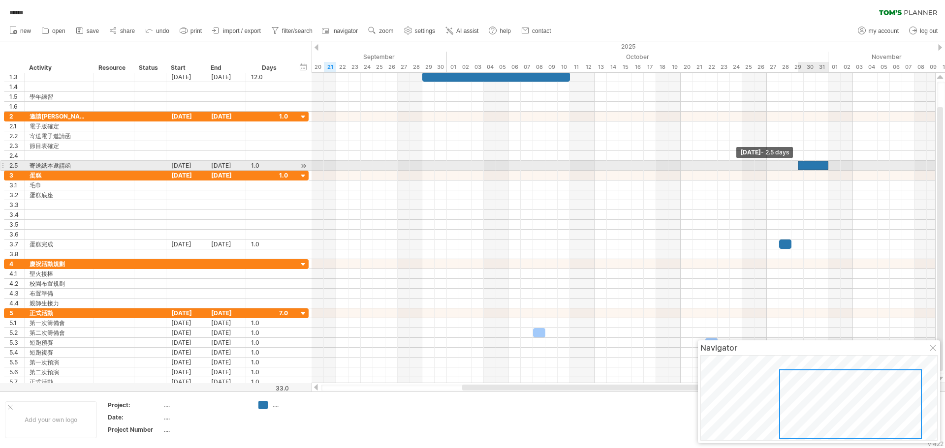
drag, startPoint x: 815, startPoint y: 164, endPoint x: 794, endPoint y: 165, distance: 20.7
click at [794, 165] on div "[DATE] - 12.0 days [DATE] - 2.5 days" at bounding box center [624, 228] width 624 height 311
drag, startPoint x: 798, startPoint y: 166, endPoint x: 777, endPoint y: 177, distance: 23.3
click at [793, 166] on div at bounding box center [810, 165] width 37 height 9
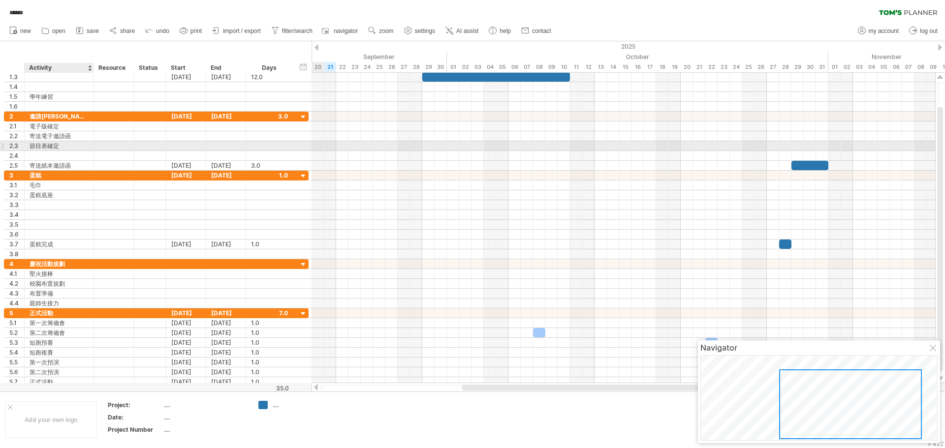
click at [48, 144] on div "節目表確定" at bounding box center [59, 145] width 59 height 9
click at [46, 147] on input "*****" at bounding box center [59, 145] width 59 height 9
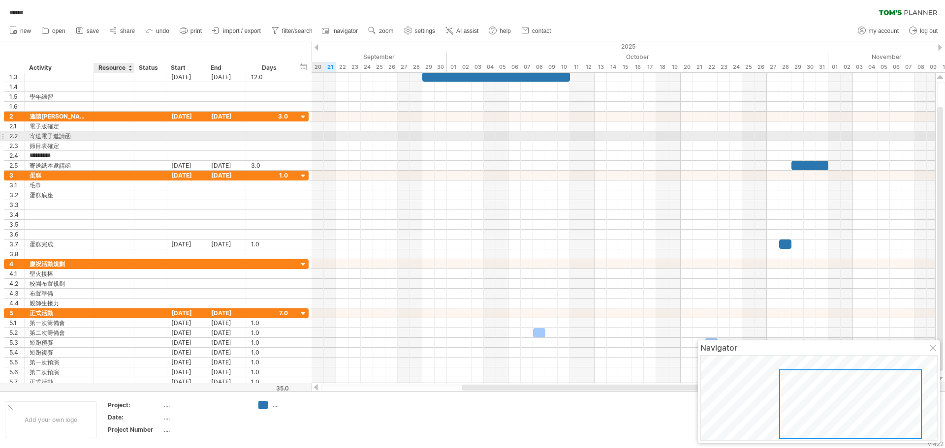
type input "*******"
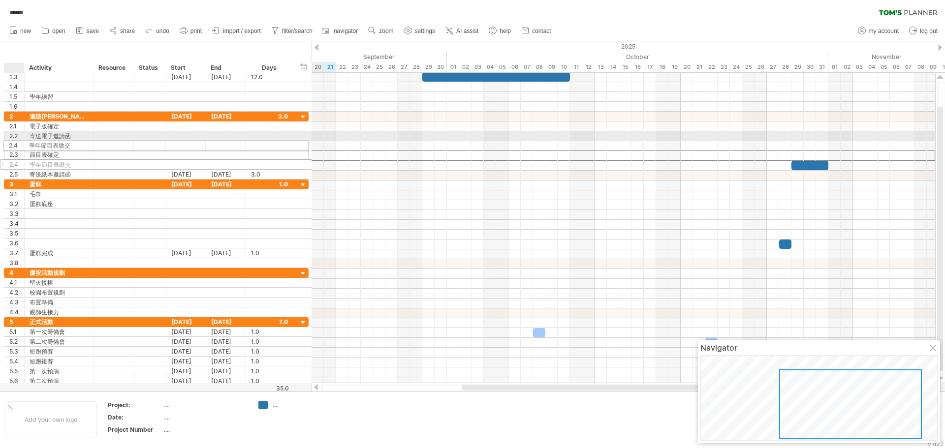
drag, startPoint x: 11, startPoint y: 154, endPoint x: 14, endPoint y: 149, distance: 5.3
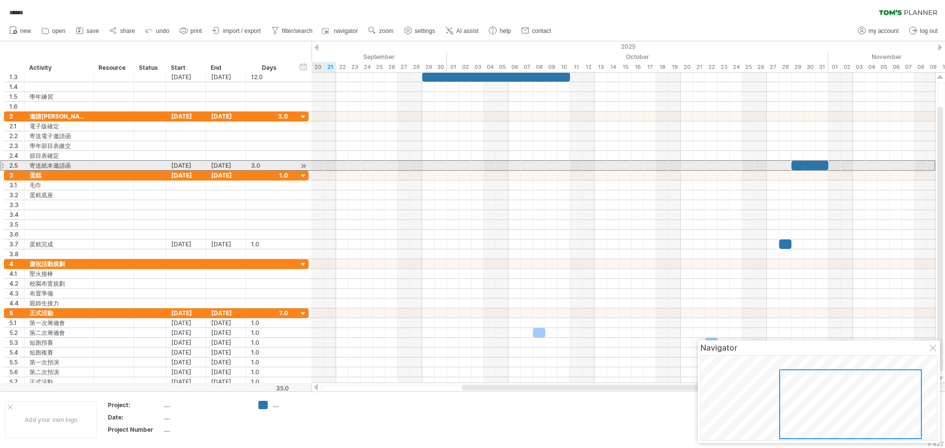
click at [5, 164] on div "2.5" at bounding box center [14, 165] width 20 height 9
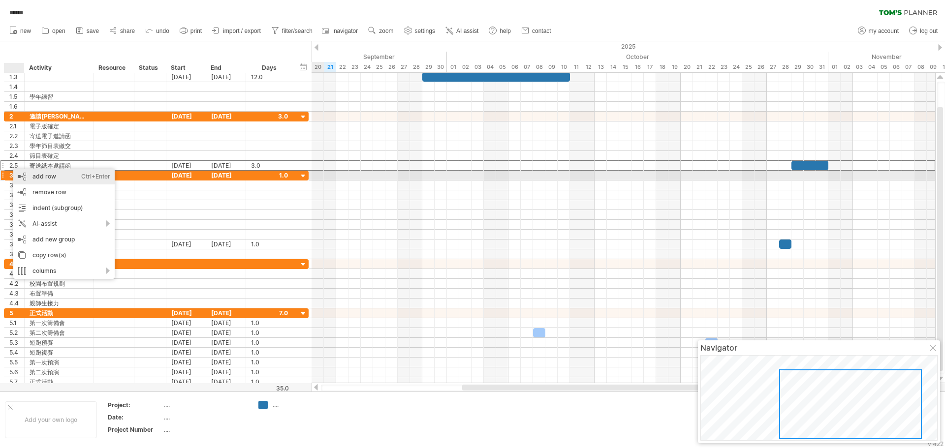
click at [41, 177] on div "add row Ctrl+Enter Cmd+Enter" at bounding box center [63, 177] width 101 height 16
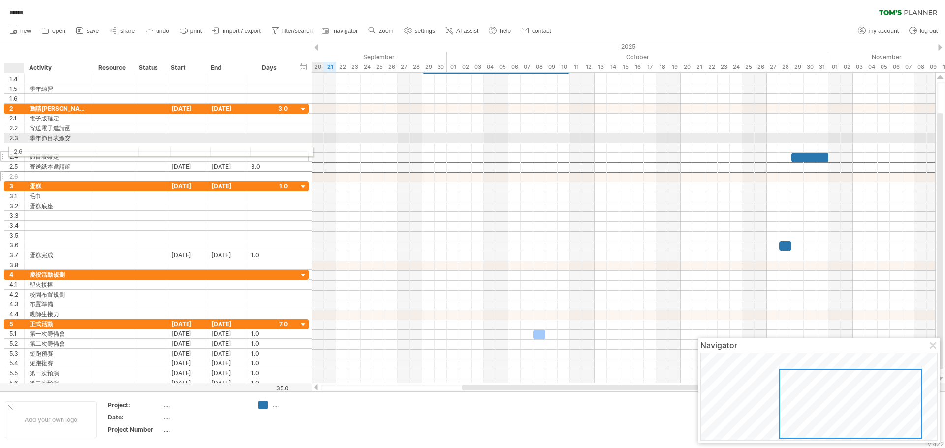
drag, startPoint x: 9, startPoint y: 166, endPoint x: 10, endPoint y: 150, distance: 15.8
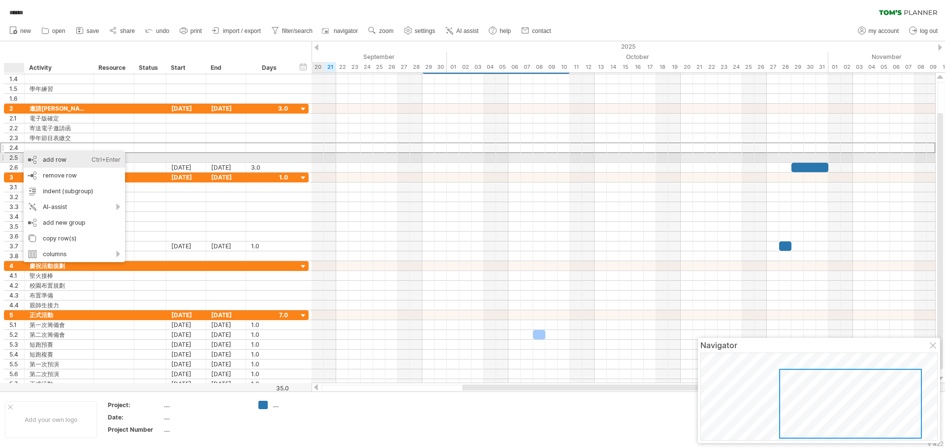
click at [53, 158] on div "add row Ctrl+Enter Cmd+Enter" at bounding box center [74, 160] width 101 height 16
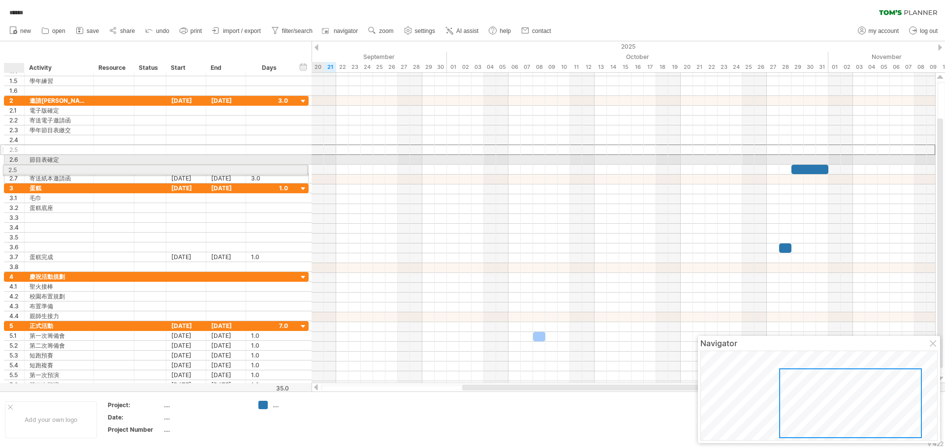
drag, startPoint x: 14, startPoint y: 148, endPoint x: 10, endPoint y: 168, distance: 20.6
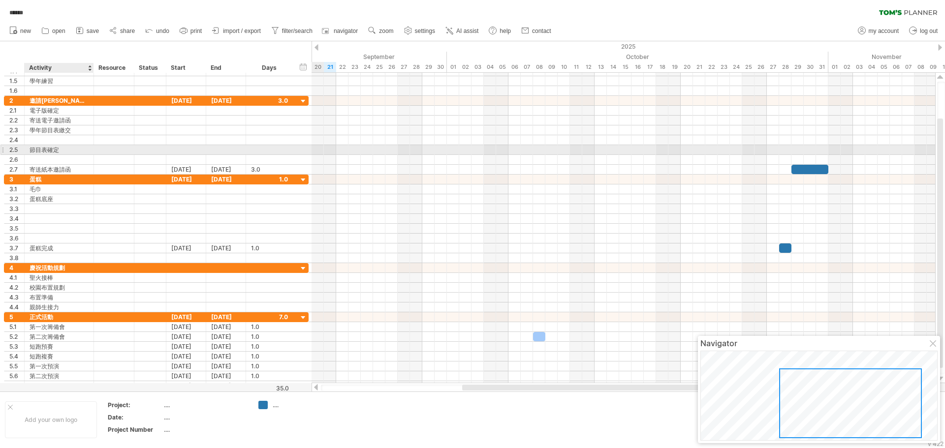
click at [58, 149] on div "節目表確定" at bounding box center [59, 149] width 59 height 9
click at [61, 150] on input "*****" at bounding box center [59, 149] width 59 height 9
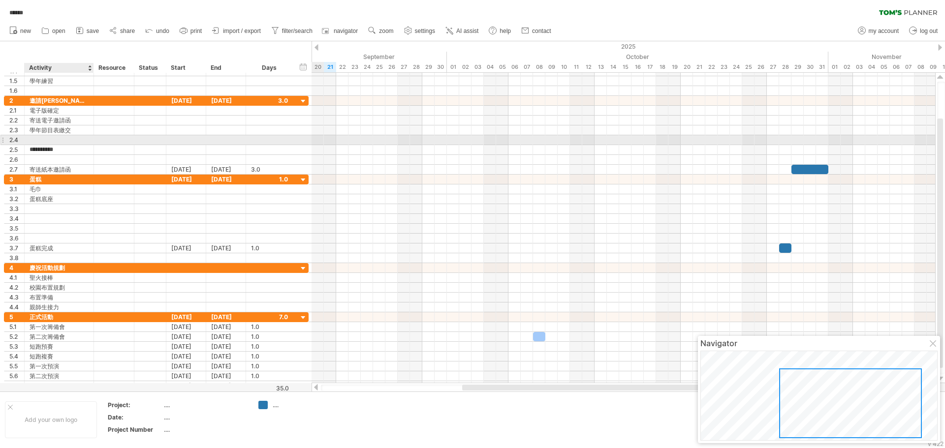
type input "********"
type input "*****"
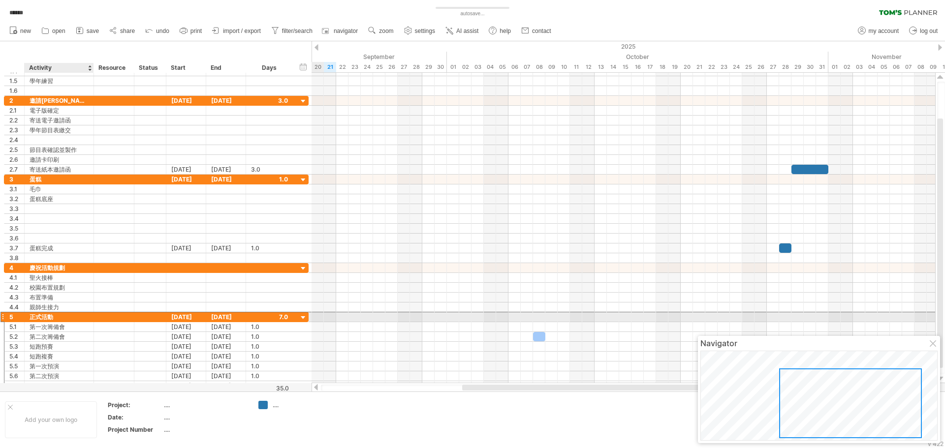
click at [44, 318] on div "正式活動" at bounding box center [59, 317] width 59 height 9
click at [0, 0] on input "****" at bounding box center [0, 0] width 0 height 0
click at [39, 317] on input "****" at bounding box center [59, 317] width 59 height 9
click at [40, 317] on input "****" at bounding box center [59, 317] width 59 height 9
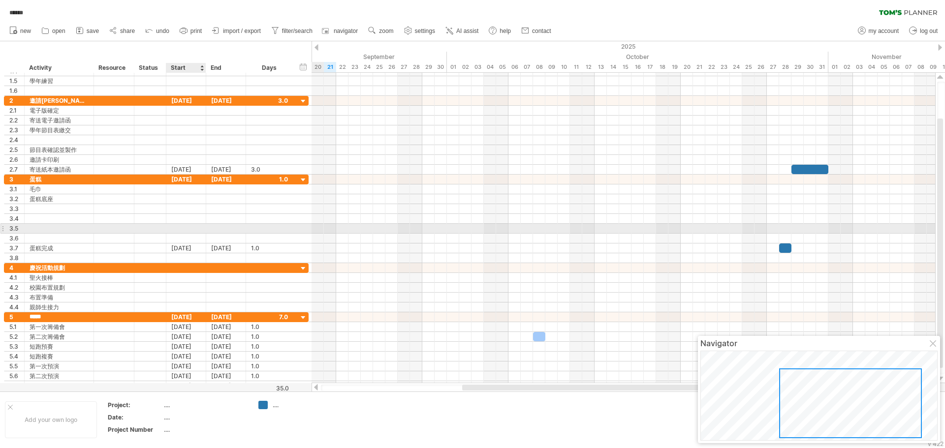
type input "****"
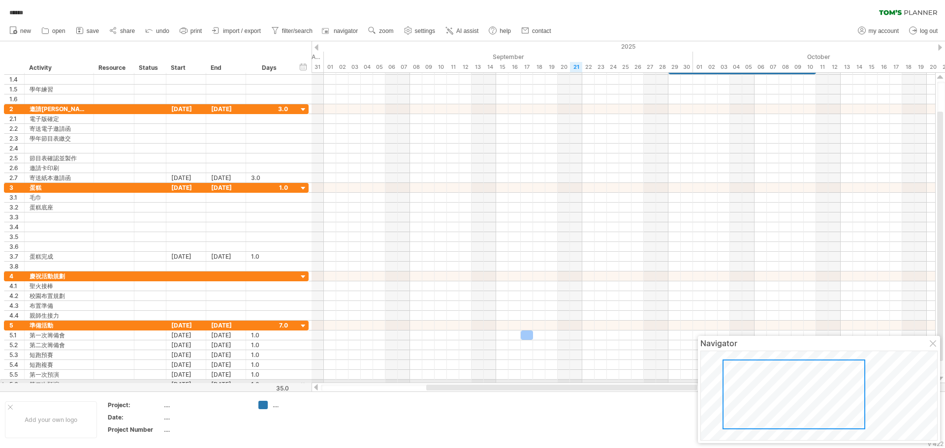
drag, startPoint x: 824, startPoint y: 392, endPoint x: 767, endPoint y: 383, distance: 57.3
click at [767, 383] on div at bounding box center [794, 395] width 143 height 70
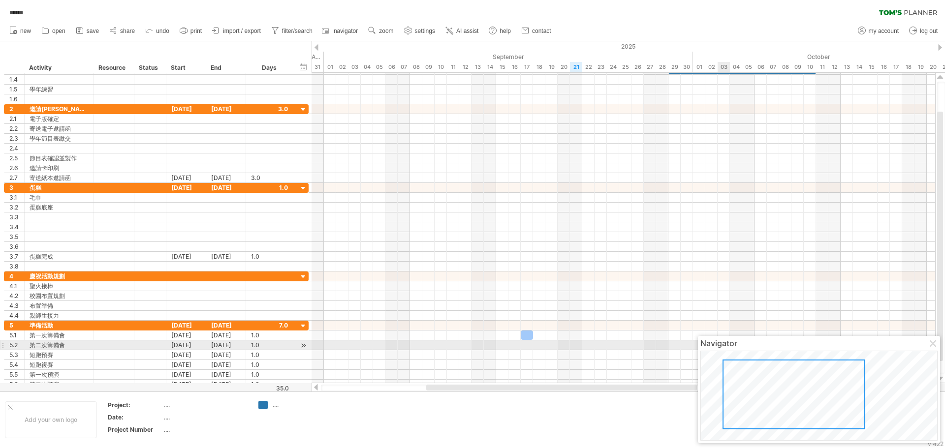
click at [930, 342] on div at bounding box center [934, 345] width 8 height 8
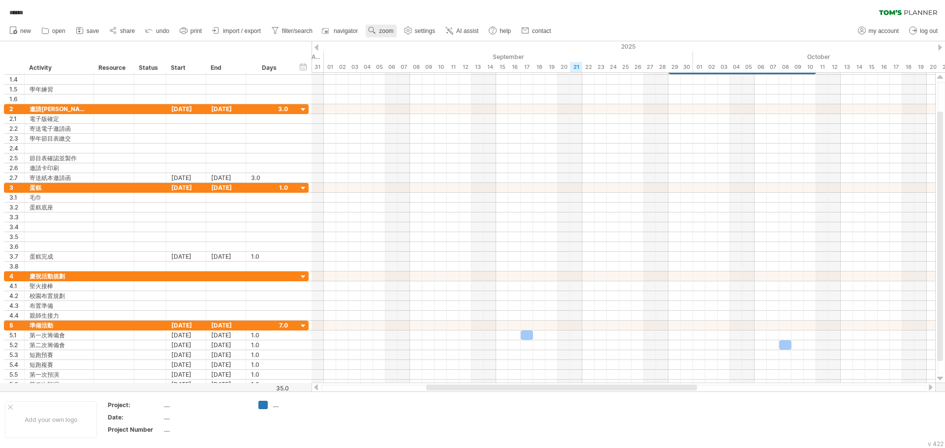
click at [382, 29] on span "zoom" at bounding box center [386, 31] width 14 height 7
click at [402, 52] on div "Week" at bounding box center [414, 58] width 55 height 16
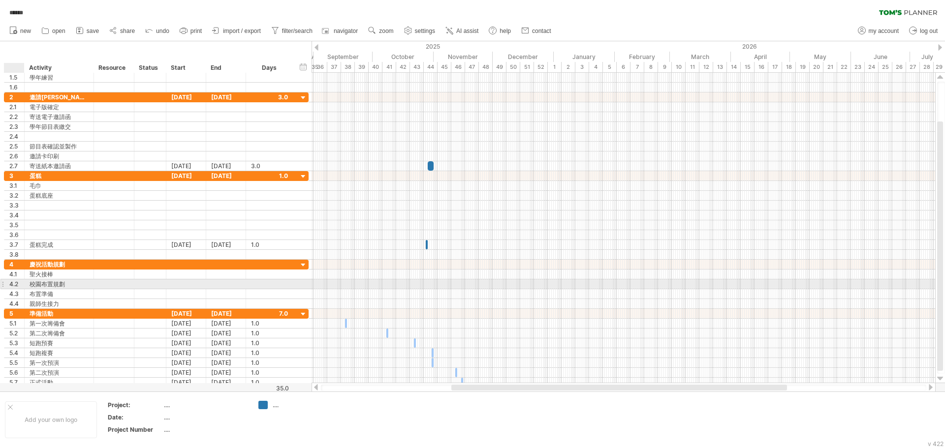
click at [12, 285] on div "4.2" at bounding box center [16, 284] width 15 height 9
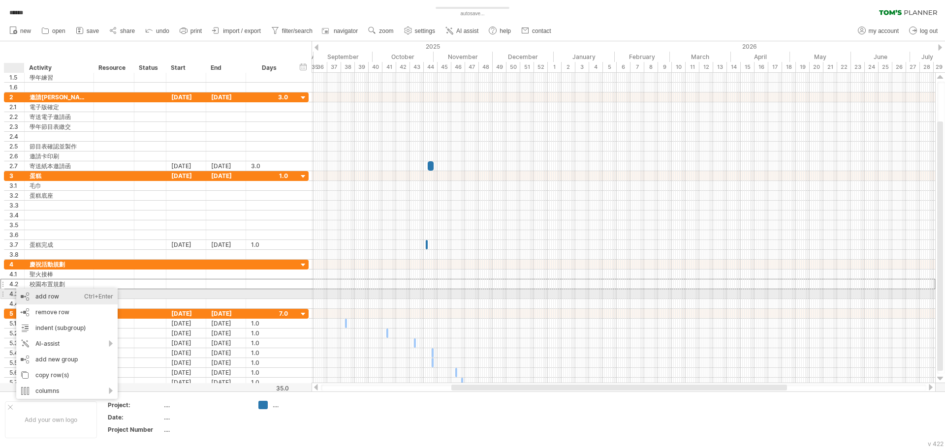
click at [50, 297] on div "add row Ctrl+Enter Cmd+Enter" at bounding box center [66, 297] width 101 height 16
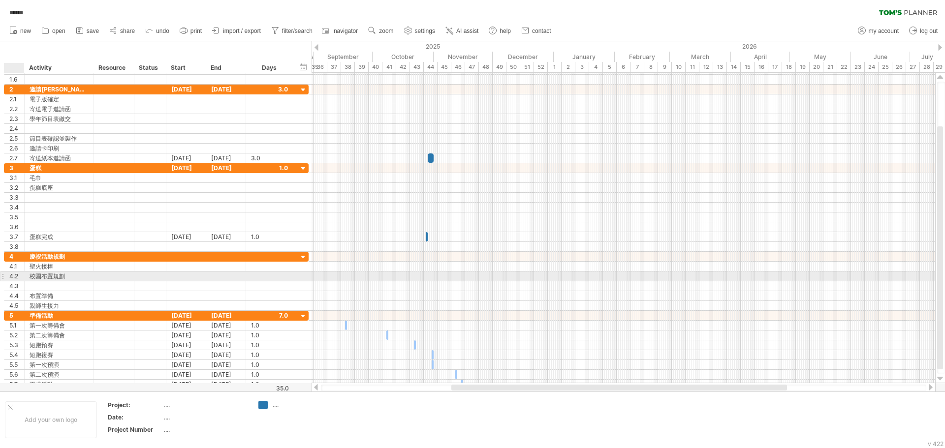
click at [15, 276] on div "4.2" at bounding box center [16, 276] width 15 height 9
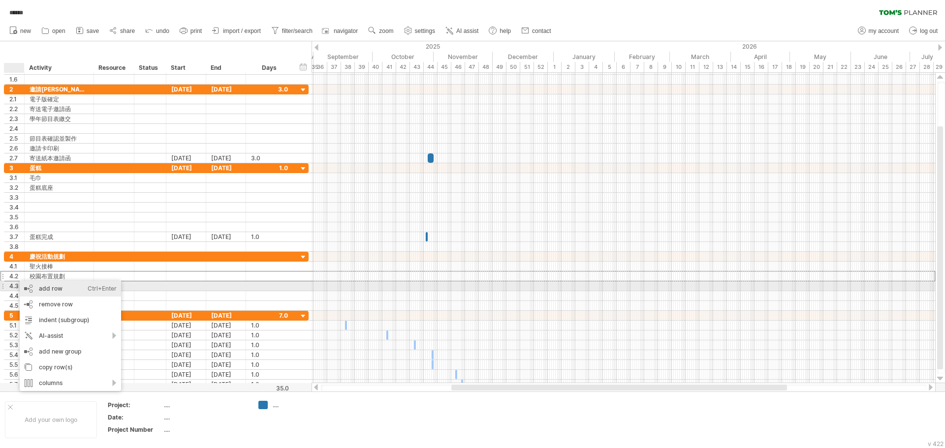
click at [50, 289] on div "add row Ctrl+Enter Cmd+Enter" at bounding box center [70, 289] width 101 height 16
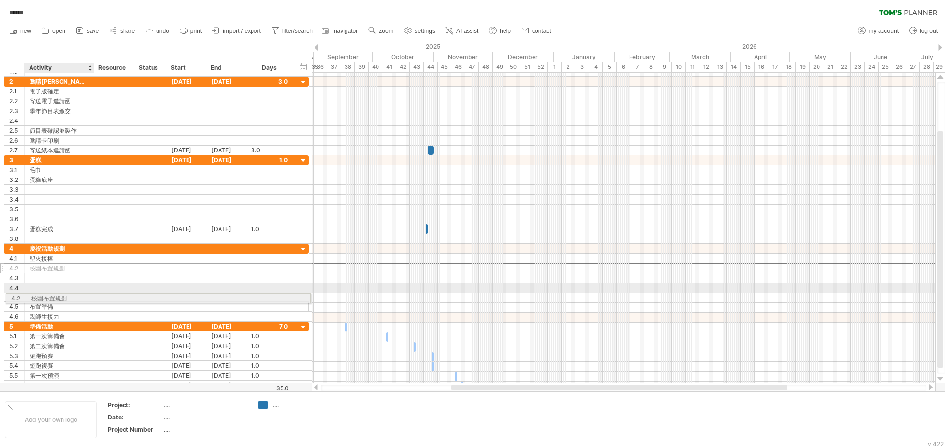
drag, startPoint x: 30, startPoint y: 266, endPoint x: 30, endPoint y: 297, distance: 31.0
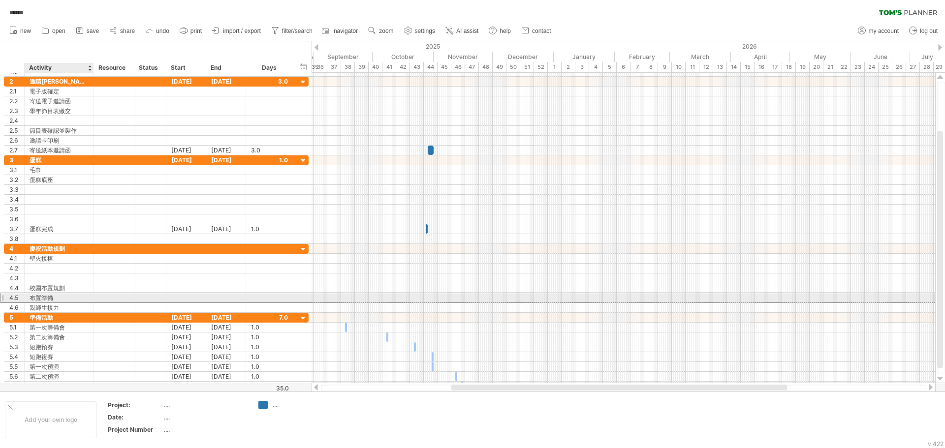
click at [44, 297] on div "布置準備" at bounding box center [59, 297] width 59 height 9
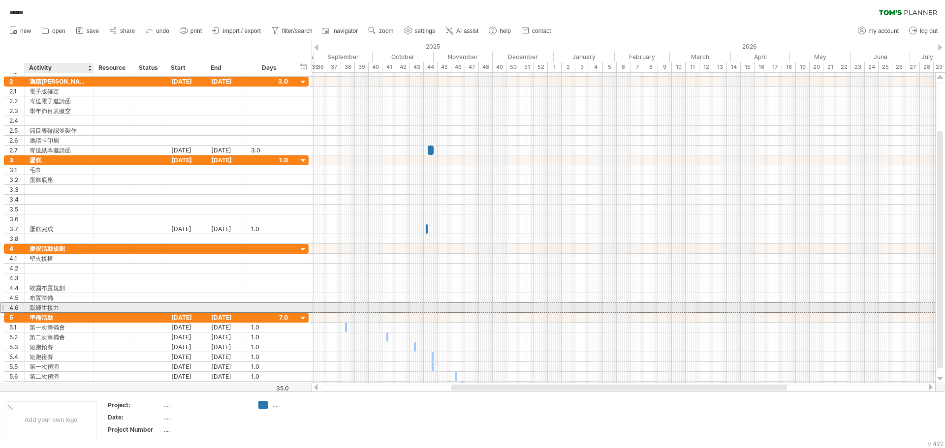
click at [63, 307] on div "親師生接力" at bounding box center [59, 307] width 59 height 9
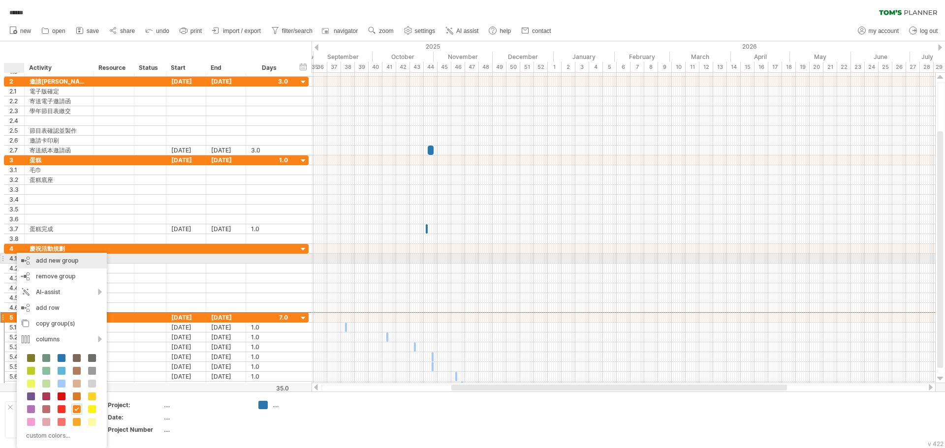
click at [58, 260] on div "add new group" at bounding box center [62, 261] width 90 height 16
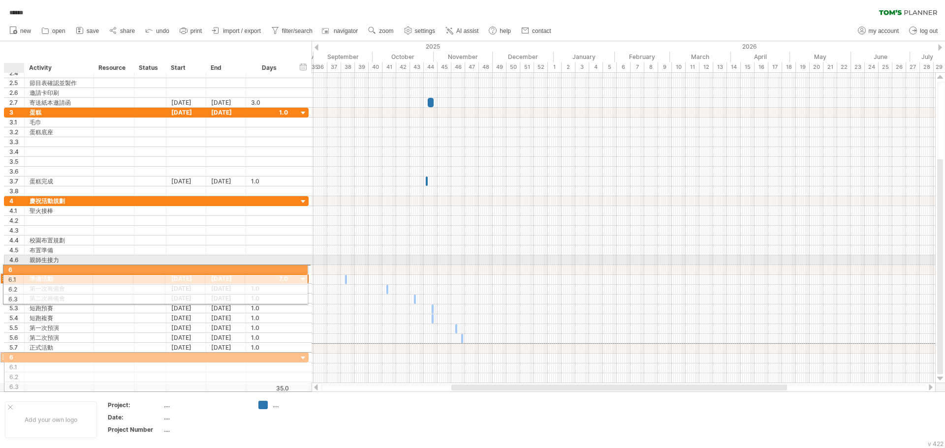
drag, startPoint x: 26, startPoint y: 350, endPoint x: 21, endPoint y: 268, distance: 82.4
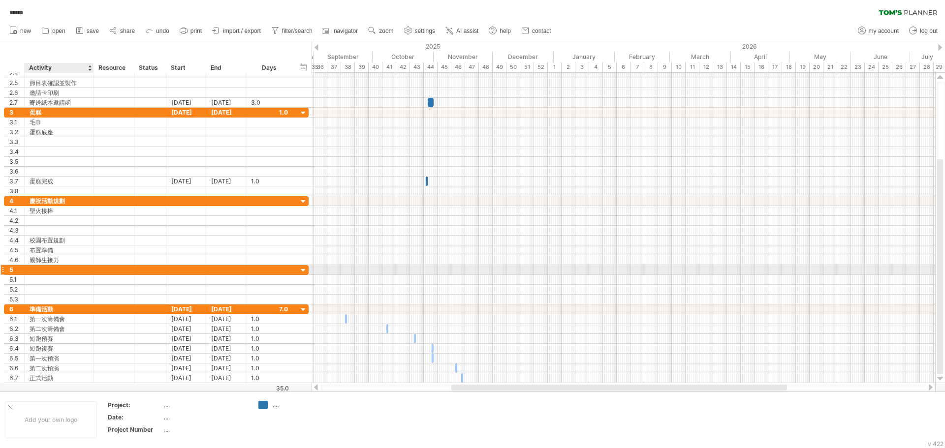
click at [53, 270] on div at bounding box center [59, 269] width 59 height 9
type input "****"
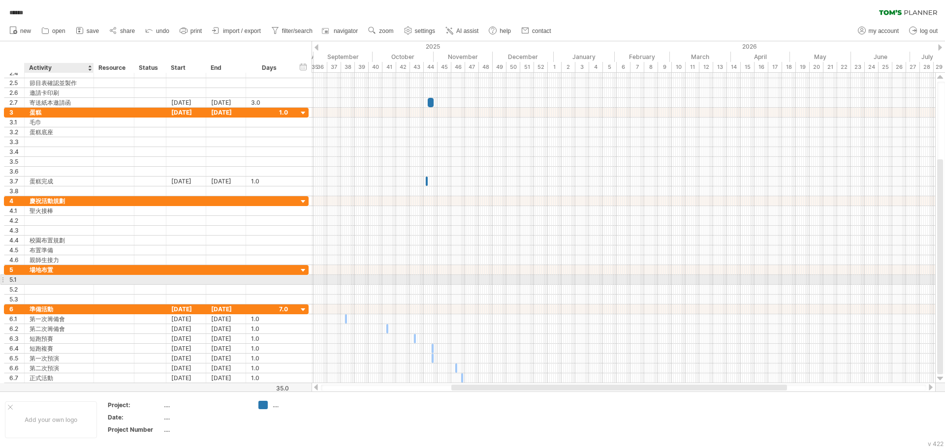
click at [53, 282] on input "text" at bounding box center [59, 279] width 59 height 9
type input "****"
type input "**"
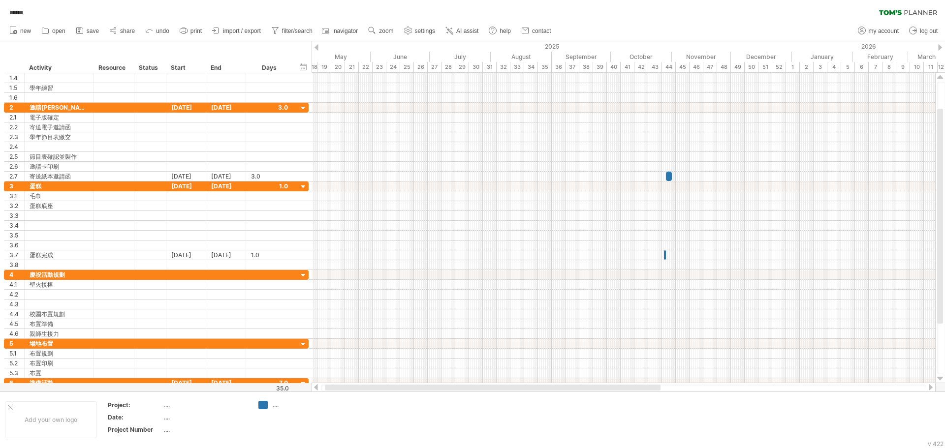
drag, startPoint x: 460, startPoint y: 390, endPoint x: 333, endPoint y: 386, distance: 126.6
click at [333, 386] on div at bounding box center [493, 388] width 336 height 6
click at [378, 29] on link "zoom" at bounding box center [381, 31] width 31 height 13
click at [407, 73] on div "Day" at bounding box center [410, 73] width 55 height 16
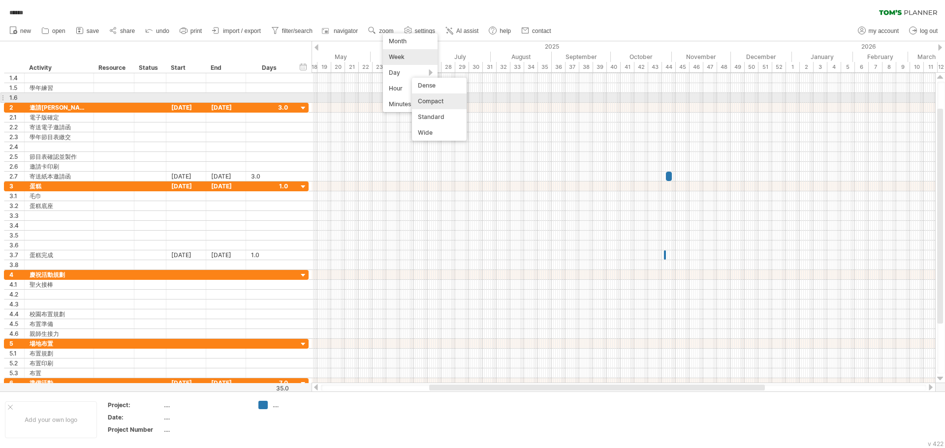
click at [441, 102] on div "Compact" at bounding box center [439, 102] width 55 height 16
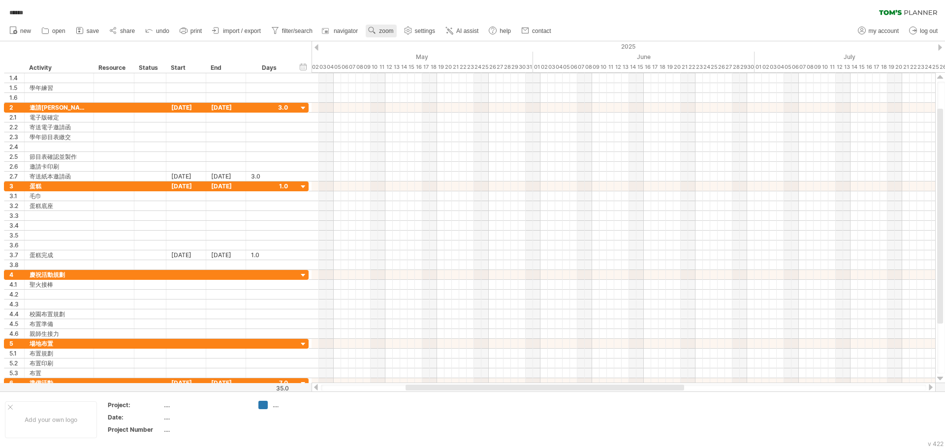
click at [378, 30] on link "zoom" at bounding box center [381, 31] width 31 height 13
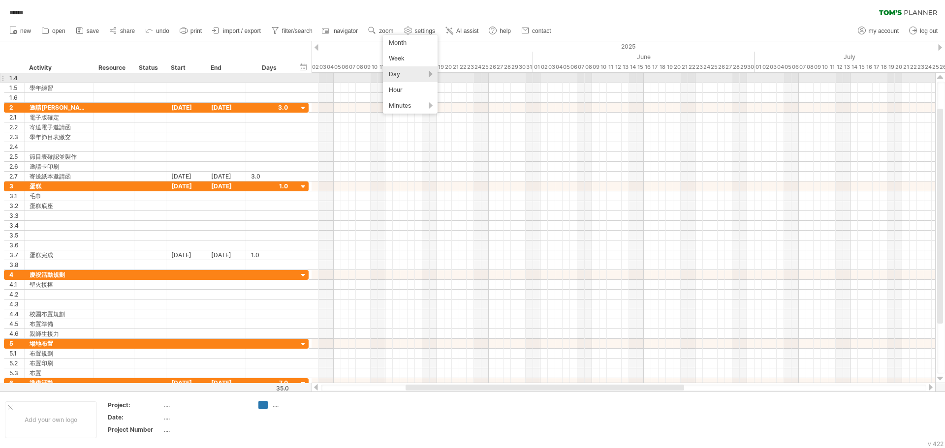
click at [431, 75] on div "Day" at bounding box center [410, 74] width 55 height 16
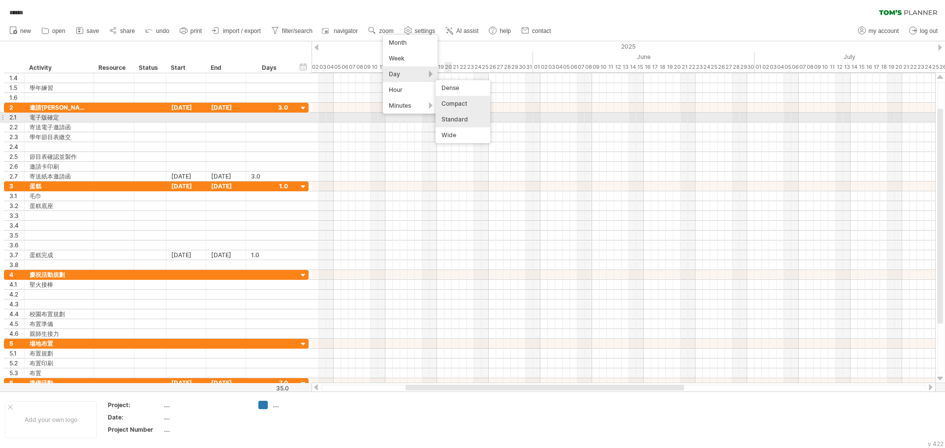
click at [451, 120] on div "Standard" at bounding box center [463, 120] width 55 height 16
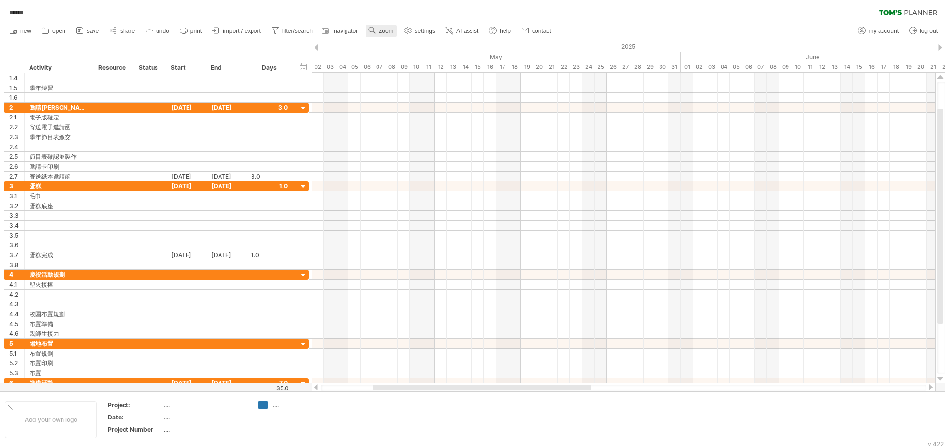
drag, startPoint x: 377, startPoint y: 28, endPoint x: 380, endPoint y: 33, distance: 6.7
click at [377, 29] on use at bounding box center [372, 31] width 10 height 10
click at [419, 103] on div "Minutes" at bounding box center [408, 104] width 55 height 16
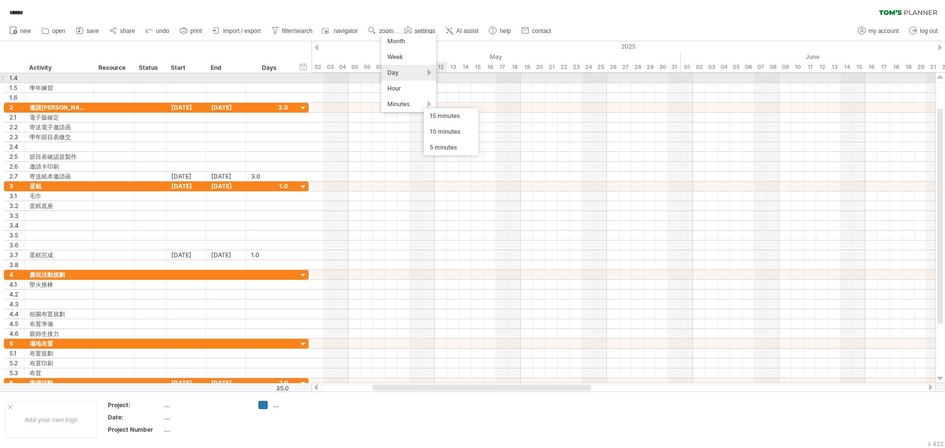
click at [416, 75] on div "Day" at bounding box center [408, 73] width 55 height 16
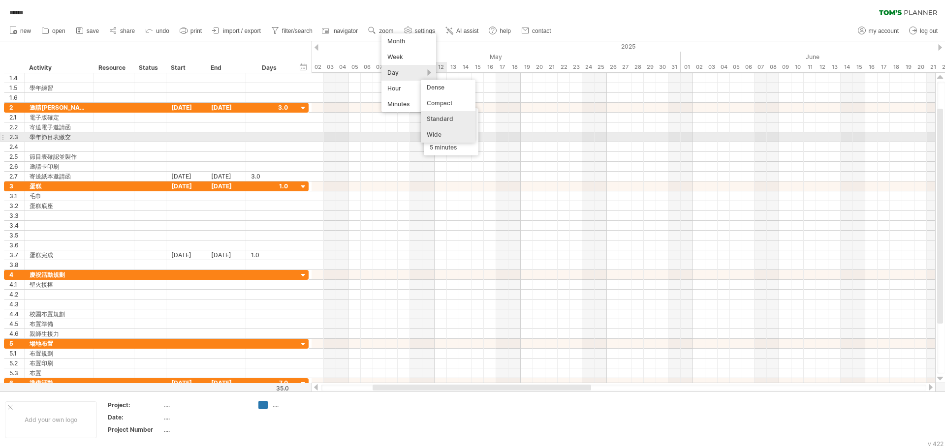
click at [436, 137] on div "Wide" at bounding box center [448, 135] width 55 height 16
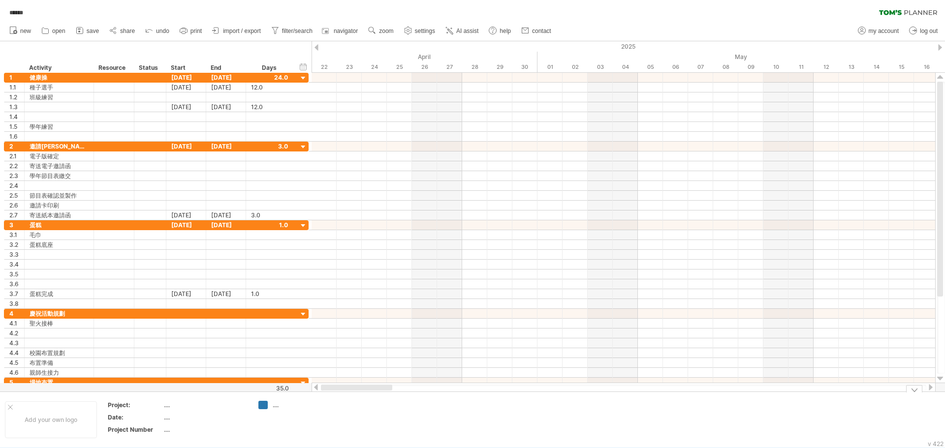
drag, startPoint x: 380, startPoint y: 388, endPoint x: 333, endPoint y: 400, distance: 48.1
click at [333, 400] on div "Trying to reach [DOMAIN_NAME] Connected again... 0% autosave... ****** clear fi…" at bounding box center [472, 224] width 945 height 448
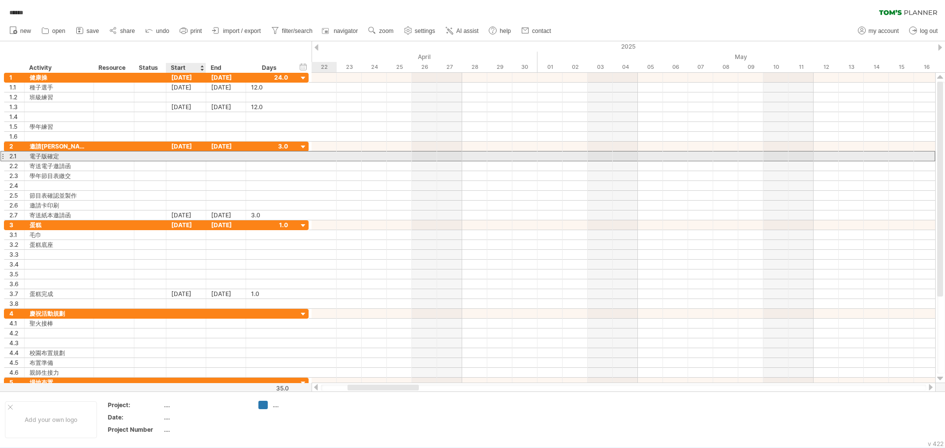
click at [186, 157] on div at bounding box center [186, 156] width 40 height 9
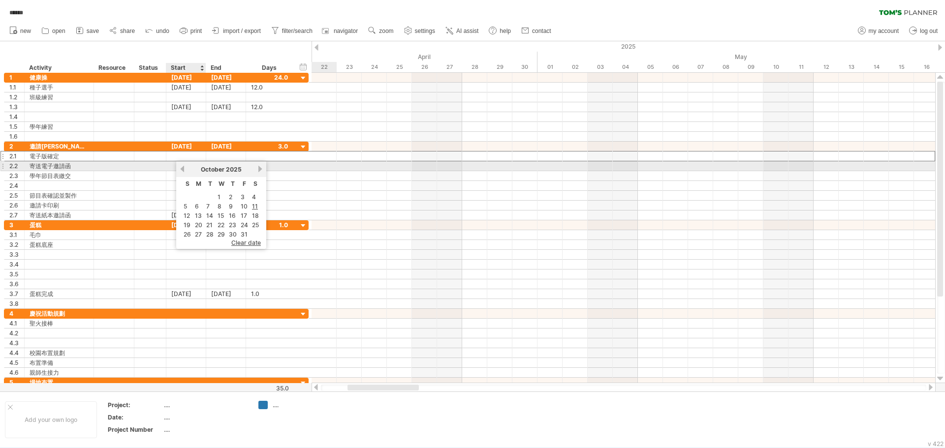
click at [186, 167] on div "[DATE]" at bounding box center [221, 169] width 71 height 7
click at [182, 169] on link "previous" at bounding box center [182, 168] width 7 height 7
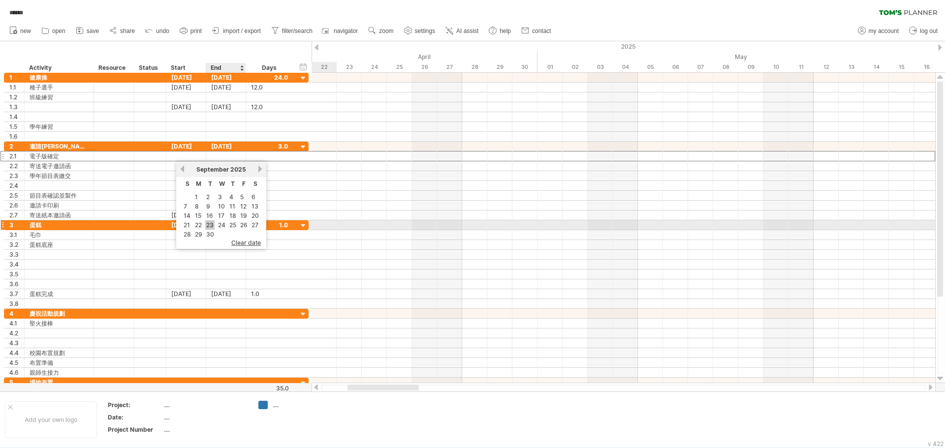
click at [213, 225] on link "23" at bounding box center [209, 225] width 9 height 9
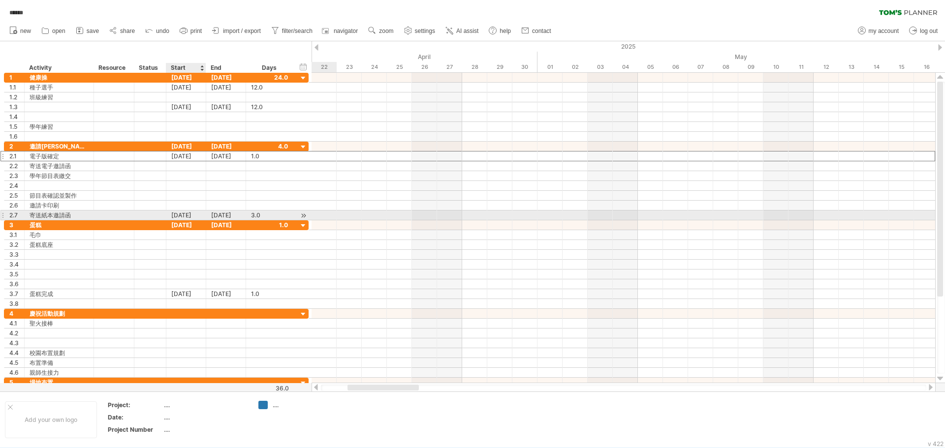
click at [189, 214] on div "[DATE]" at bounding box center [186, 215] width 40 height 9
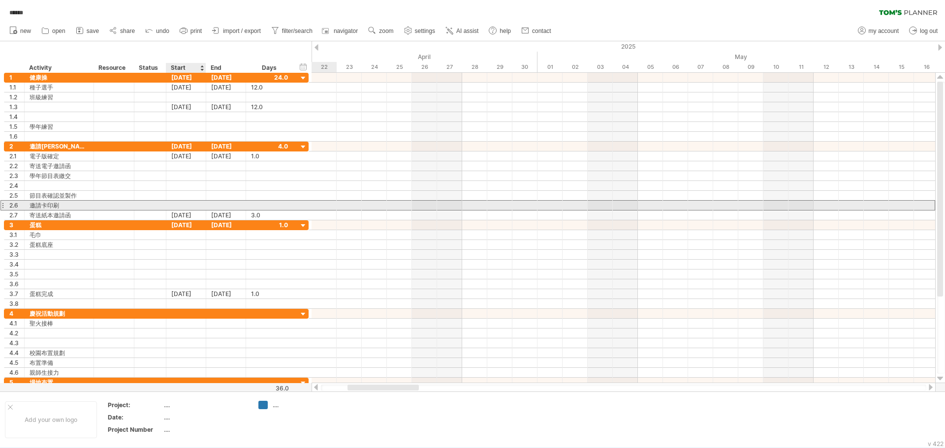
click at [181, 205] on div at bounding box center [186, 205] width 40 height 9
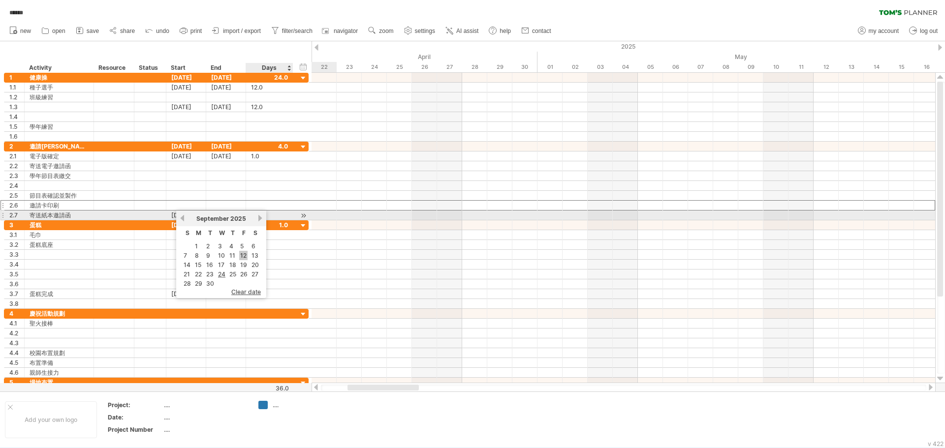
drag, startPoint x: 258, startPoint y: 214, endPoint x: 241, endPoint y: 251, distance: 40.7
click at [258, 215] on div "previous next [DATE]" at bounding box center [221, 219] width 90 height 16
click at [260, 218] on link "next" at bounding box center [259, 218] width 7 height 7
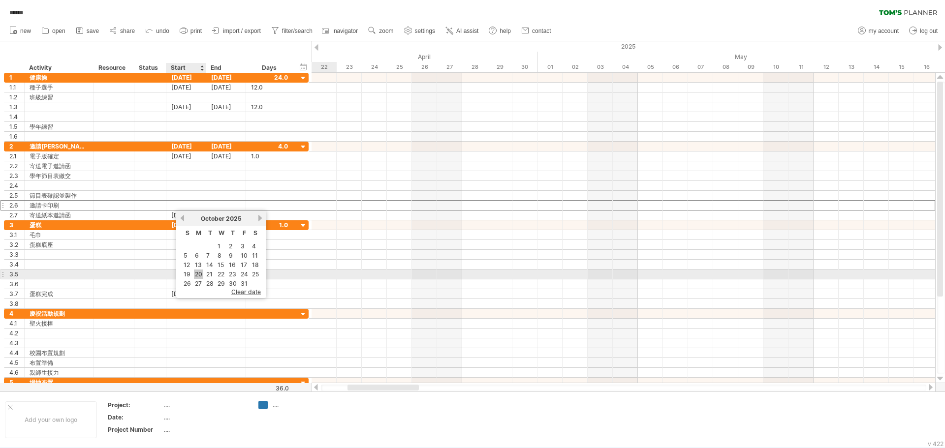
click at [198, 272] on link "20" at bounding box center [198, 274] width 9 height 9
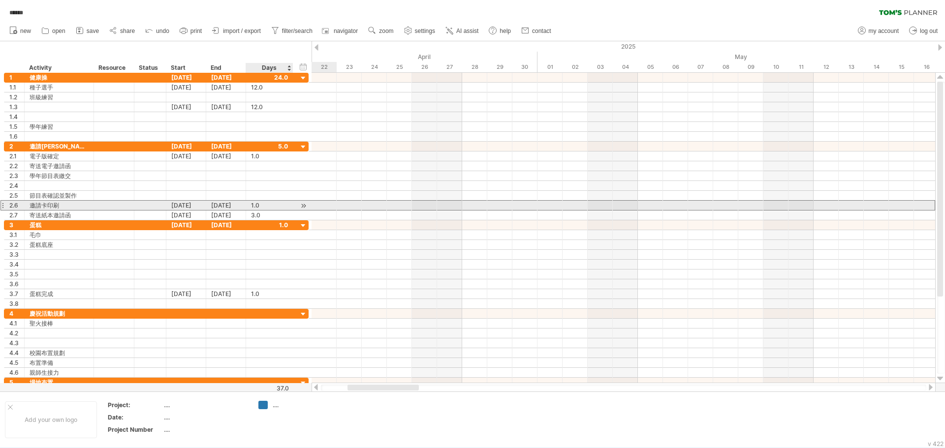
click at [263, 205] on div "1.0" at bounding box center [269, 205] width 37 height 9
type input "*"
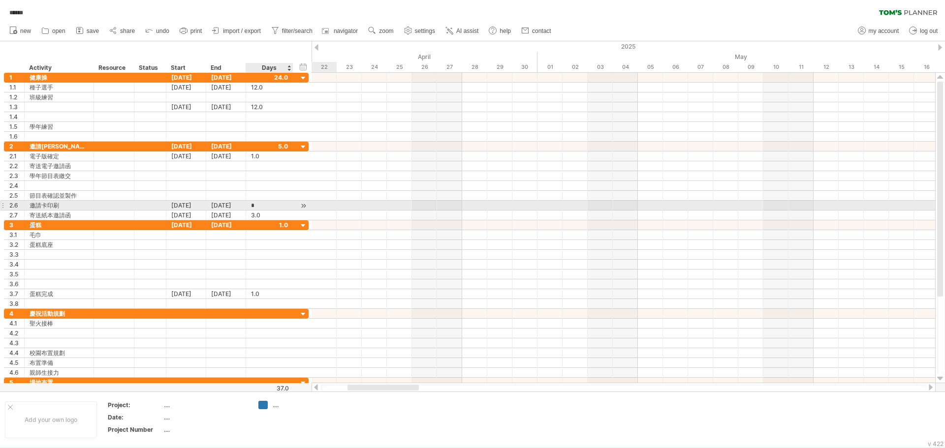
scroll to position [0, 0]
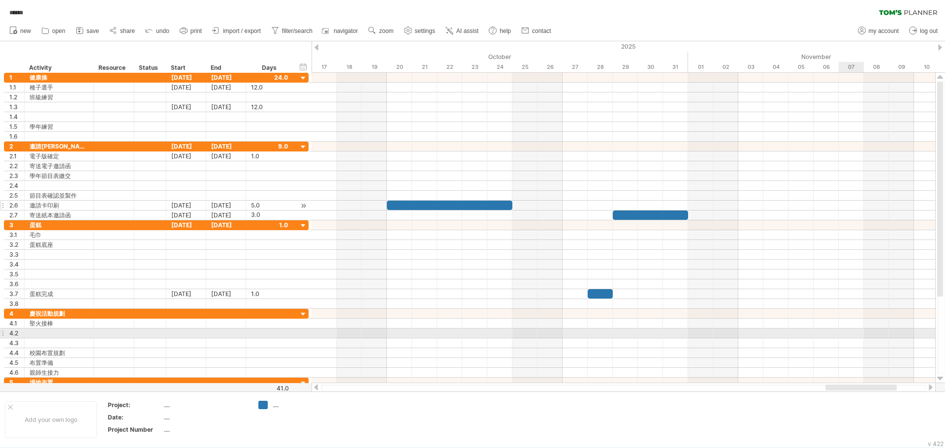
drag, startPoint x: 379, startPoint y: 388, endPoint x: 856, endPoint y: 338, distance: 479.6
click at [856, 338] on div "Trying to reach [DOMAIN_NAME] Connected again... 0% autosave... ****** clear fi…" at bounding box center [472, 224] width 945 height 448
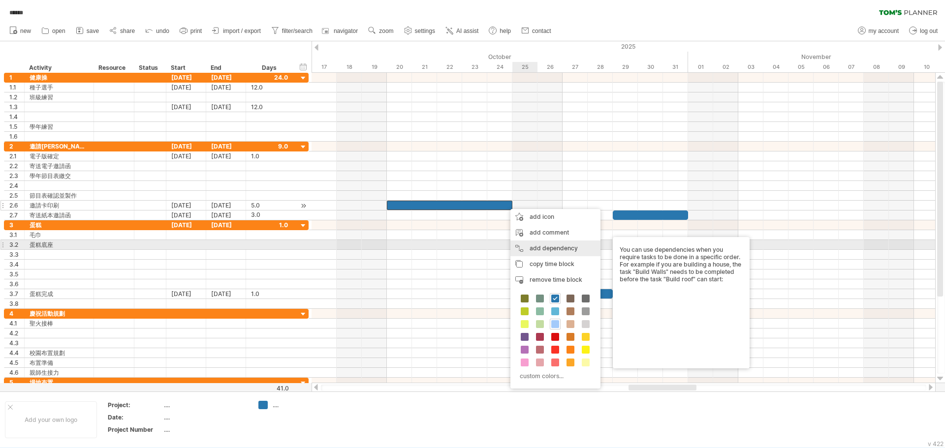
click at [554, 248] on div "add dependency You can use dependencies when you require tasks to be done in a …" at bounding box center [555, 249] width 90 height 16
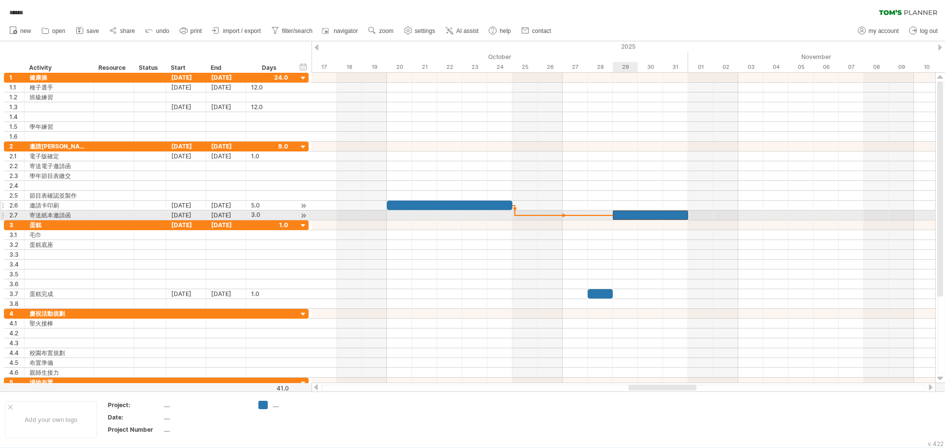
click at [617, 216] on div at bounding box center [650, 215] width 75 height 9
drag, startPoint x: 636, startPoint y: 214, endPoint x: 588, endPoint y: 216, distance: 48.3
click at [588, 216] on div at bounding box center [600, 215] width 75 height 9
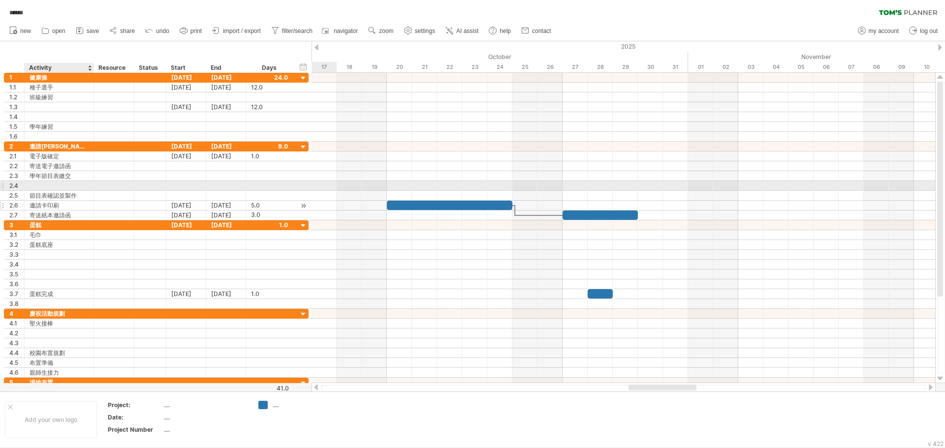
click at [59, 183] on div at bounding box center [59, 185] width 59 height 9
click at [59, 183] on input "text" at bounding box center [59, 185] width 59 height 9
click at [3, 185] on div at bounding box center [2, 186] width 4 height 10
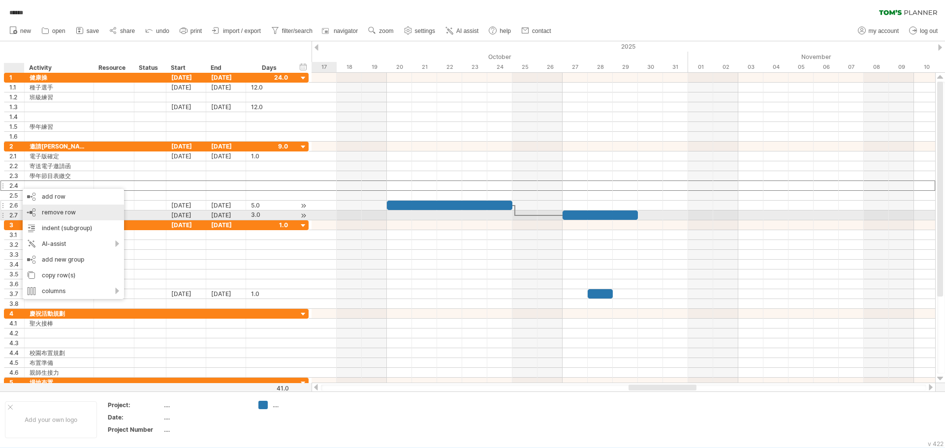
click at [52, 210] on span "remove row" at bounding box center [59, 212] width 34 height 7
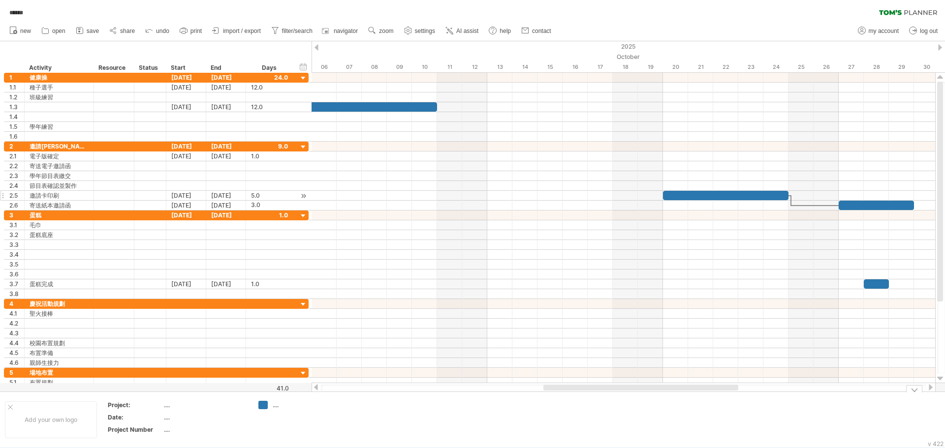
drag, startPoint x: 640, startPoint y: 388, endPoint x: 557, endPoint y: 408, distance: 85.5
click at [557, 408] on div "Trying to reach [DOMAIN_NAME] Connected again... 0% autosave... ****** clear fi…" at bounding box center [472, 224] width 945 height 448
click at [546, 391] on div "Trying to reach [DOMAIN_NAME] Connected again... 0% autosave... ****** clear fi…" at bounding box center [472, 224] width 945 height 448
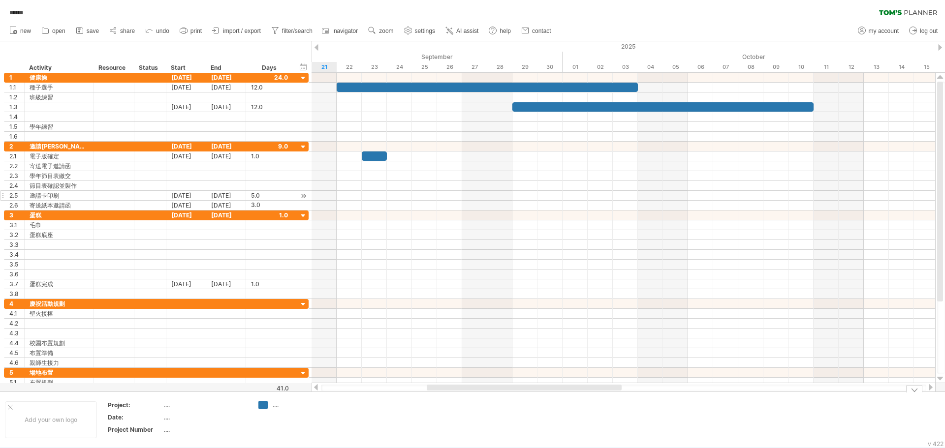
drag, startPoint x: 551, startPoint y: 387, endPoint x: 435, endPoint y: 413, distance: 119.4
click at [435, 413] on div "Trying to reach [DOMAIN_NAME] Connected again... 0% autosave... ****** clear fi…" at bounding box center [472, 224] width 945 height 448
click at [386, 35] on link "zoom" at bounding box center [381, 31] width 31 height 13
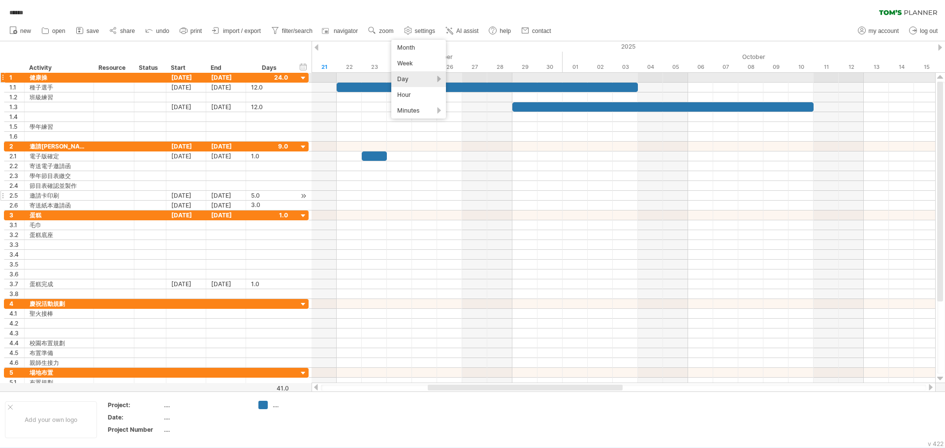
click at [408, 81] on div "Day" at bounding box center [418, 79] width 55 height 16
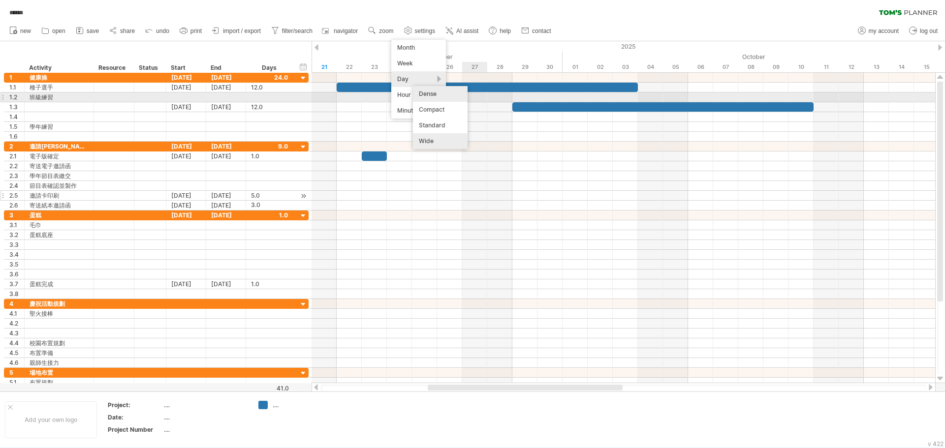
click at [439, 100] on div "Dense" at bounding box center [440, 94] width 55 height 16
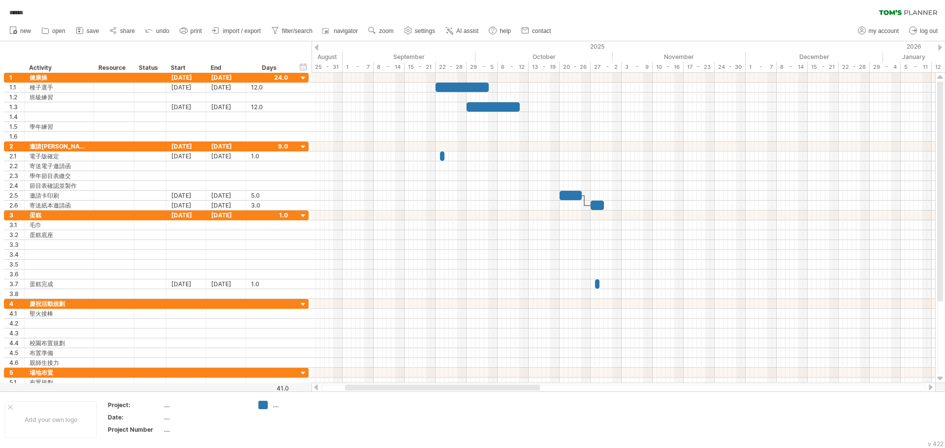
drag, startPoint x: 446, startPoint y: 387, endPoint x: 423, endPoint y: 388, distance: 23.2
click at [423, 388] on div at bounding box center [442, 388] width 195 height 6
click at [377, 32] on use at bounding box center [372, 31] width 10 height 10
click at [398, 60] on div "Week" at bounding box center [409, 61] width 55 height 16
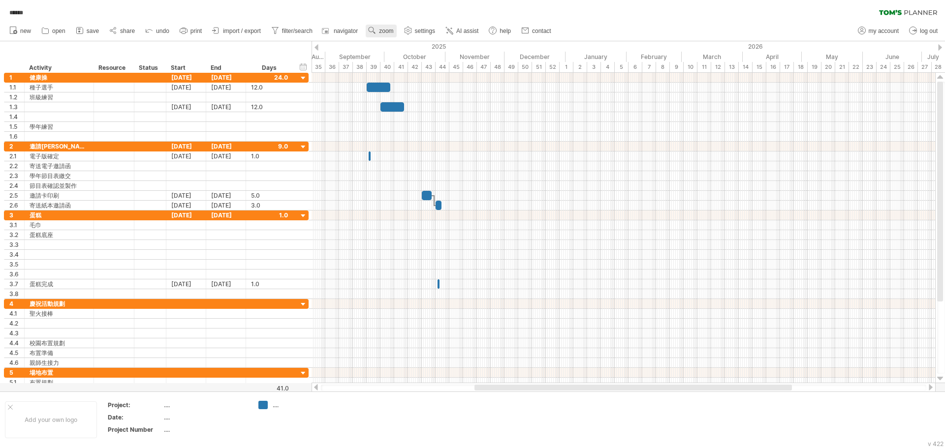
click at [380, 30] on span "zoom" at bounding box center [386, 31] width 14 height 7
click at [318, 47] on div "2025" at bounding box center [206, 46] width 719 height 10
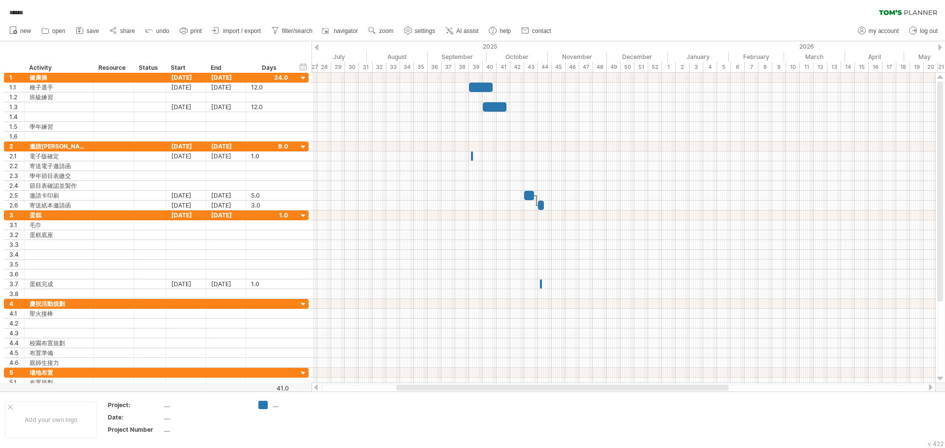
drag, startPoint x: 476, startPoint y: 388, endPoint x: 423, endPoint y: 384, distance: 53.8
click at [423, 384] on div at bounding box center [624, 388] width 624 height 10
click at [38, 118] on div at bounding box center [59, 116] width 59 height 9
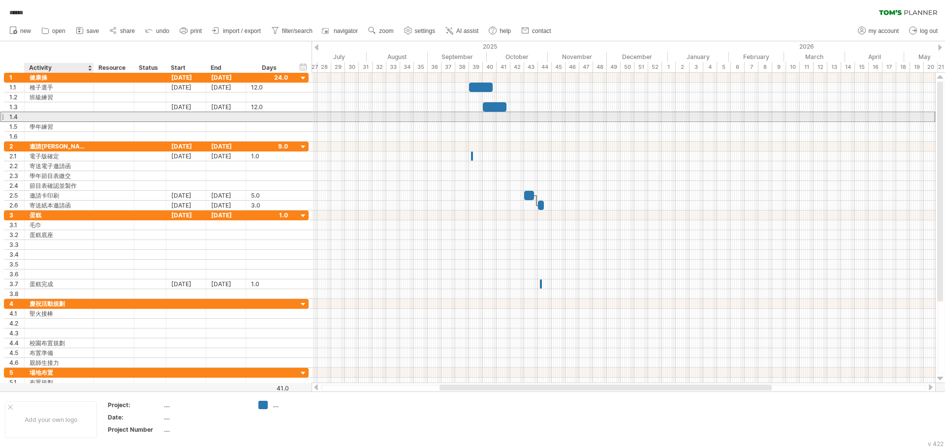
click at [38, 118] on input "text" at bounding box center [59, 116] width 59 height 9
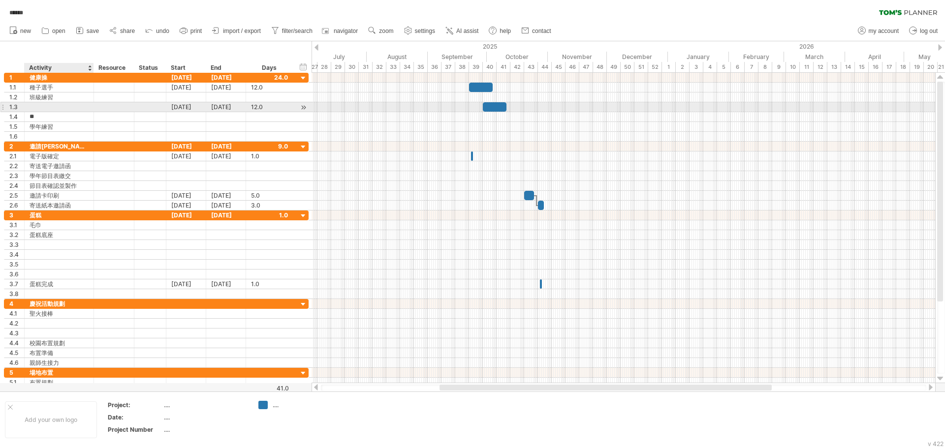
type input "*"
type input "**"
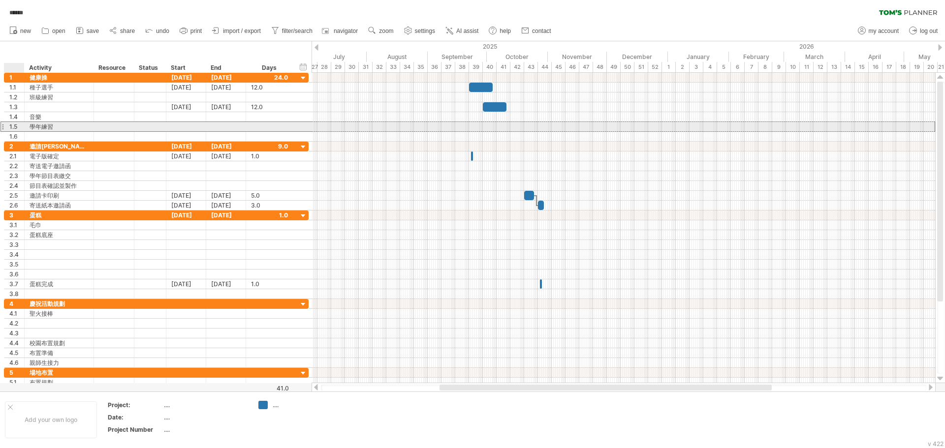
click at [9, 126] on div "1.5" at bounding box center [14, 126] width 20 height 9
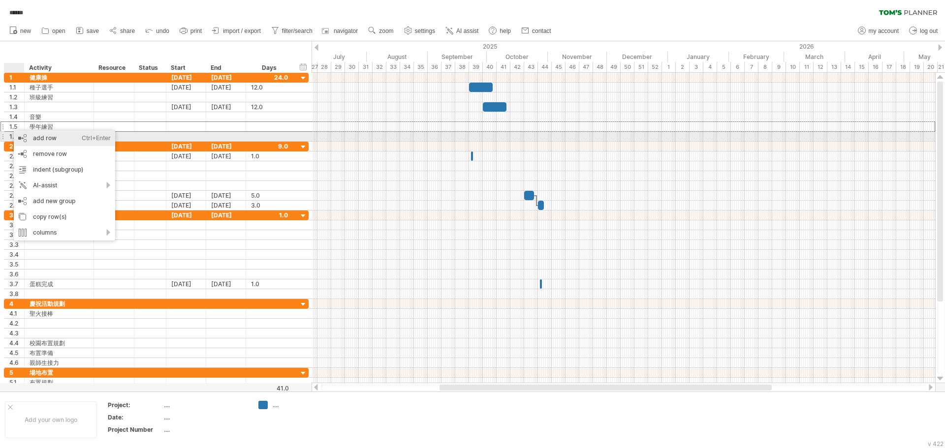
click at [55, 137] on div "add row Ctrl+Enter Cmd+Enter" at bounding box center [64, 138] width 101 height 16
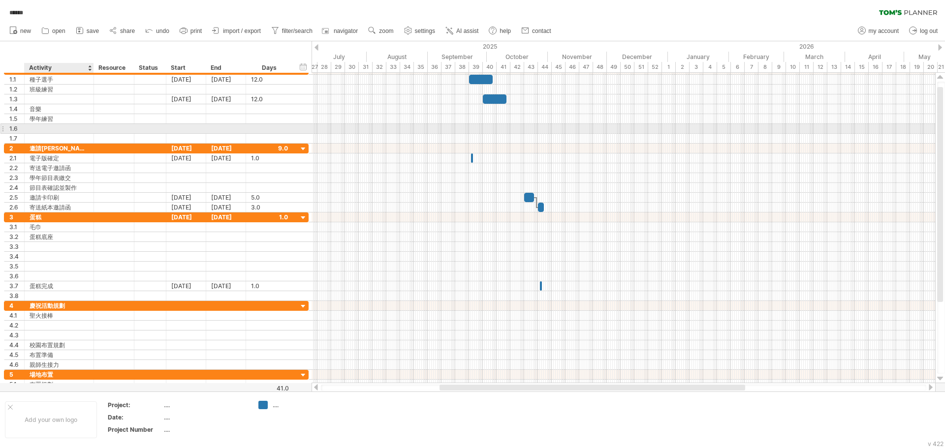
click at [32, 131] on div at bounding box center [59, 128] width 59 height 9
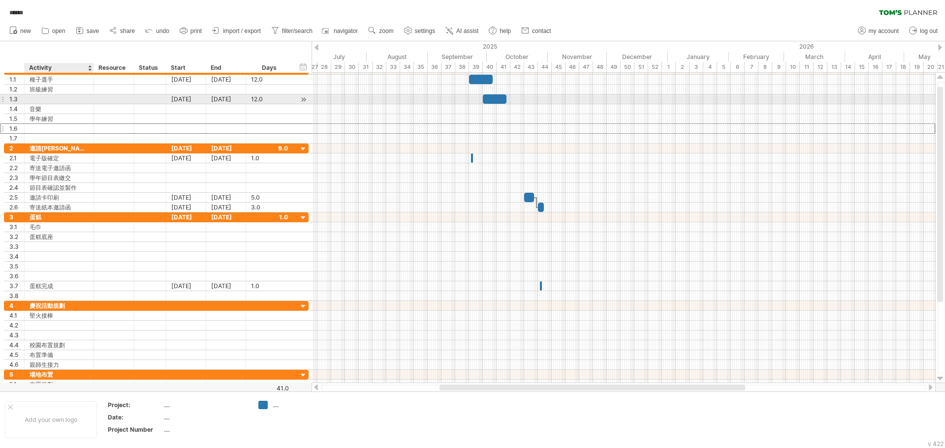
click at [34, 96] on div at bounding box center [59, 99] width 59 height 9
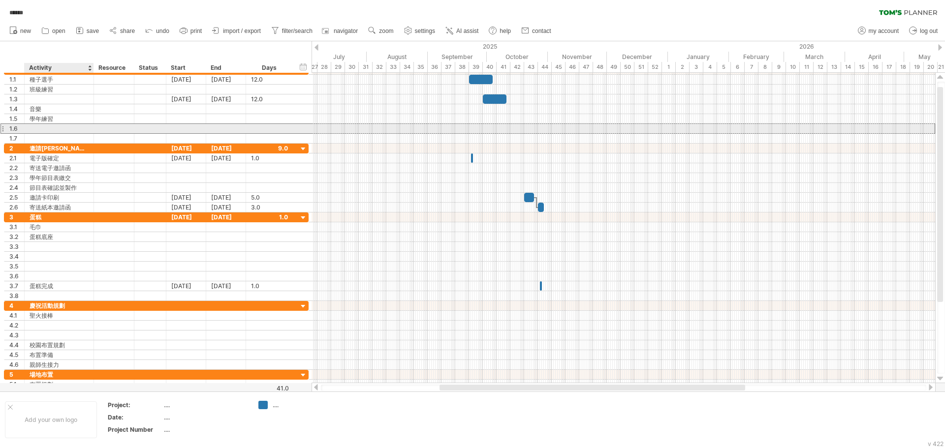
click at [34, 125] on div at bounding box center [59, 128] width 59 height 9
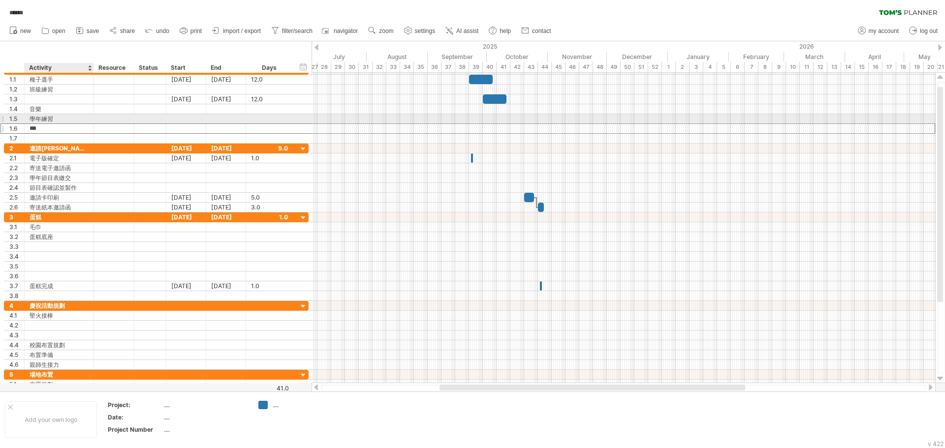
type input "**"
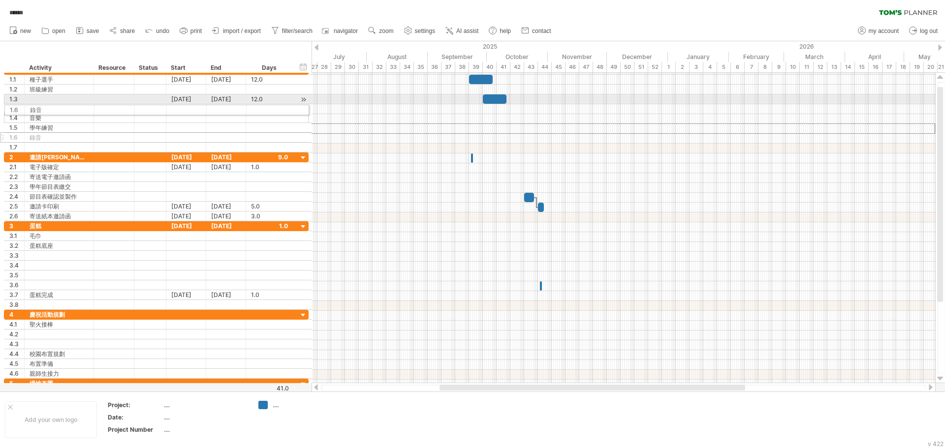
drag, startPoint x: 6, startPoint y: 127, endPoint x: 3, endPoint y: 108, distance: 19.4
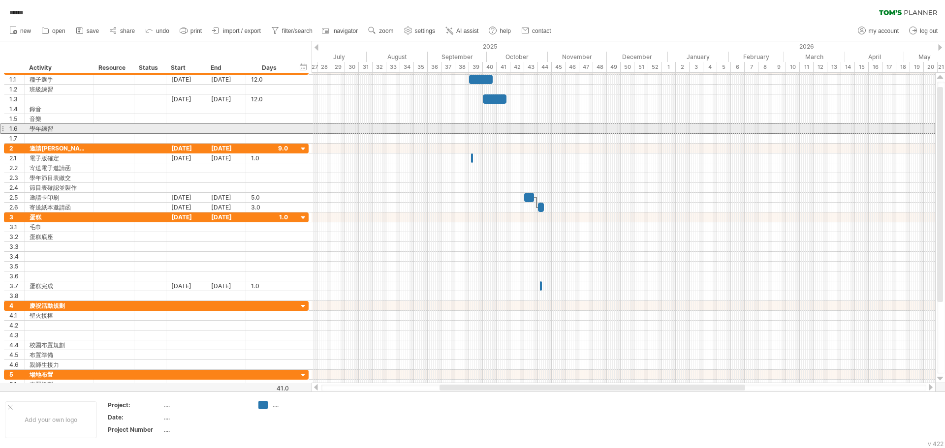
click at [3, 128] on div at bounding box center [2, 129] width 4 height 10
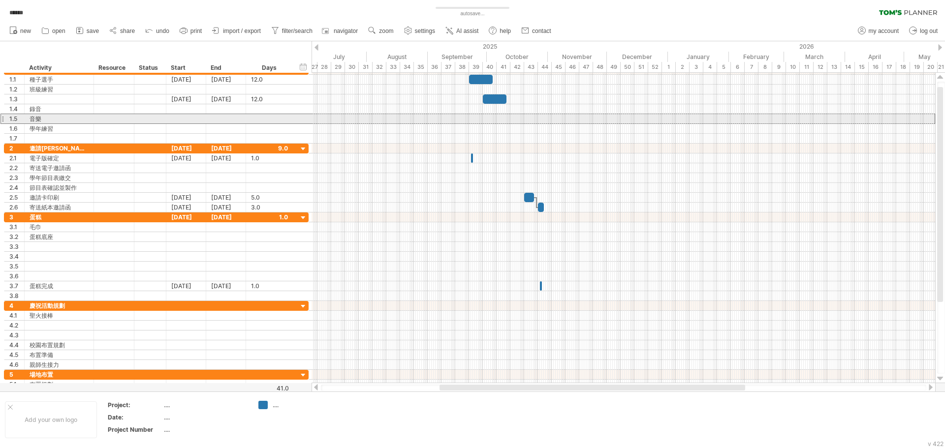
click at [6, 117] on div "1.5" at bounding box center [14, 118] width 20 height 9
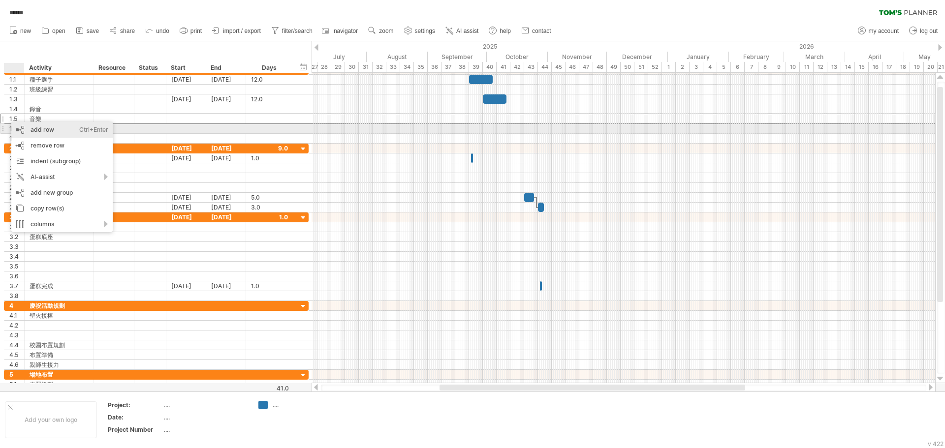
click at [39, 128] on div "add row Ctrl+Enter Cmd+Enter" at bounding box center [61, 130] width 101 height 16
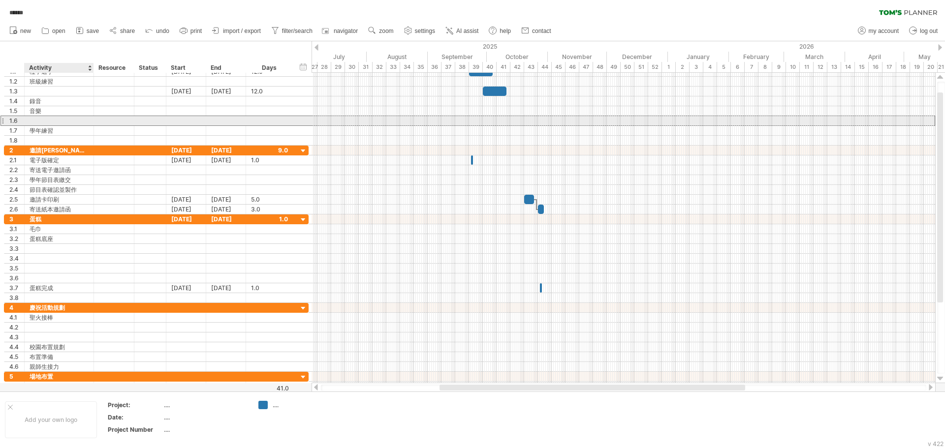
click at [41, 119] on div at bounding box center [59, 120] width 59 height 9
click at [0, 0] on input "text" at bounding box center [0, 0] width 0 height 0
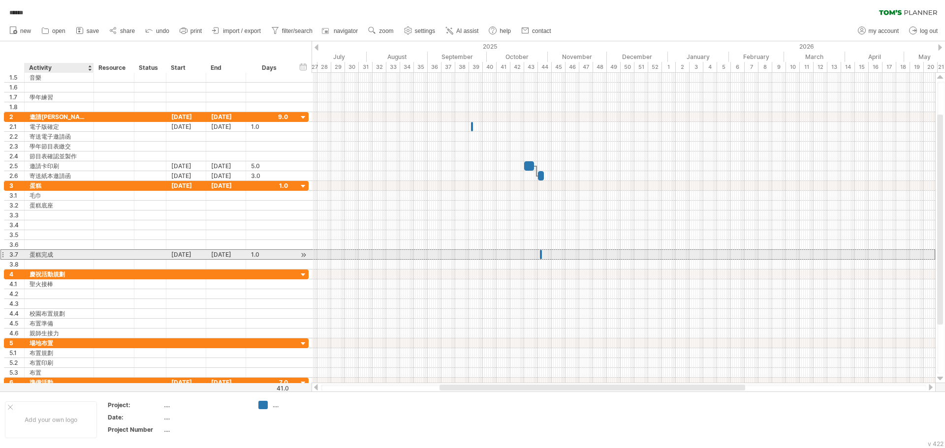
click at [74, 252] on div "蛋糕完成" at bounding box center [59, 254] width 59 height 9
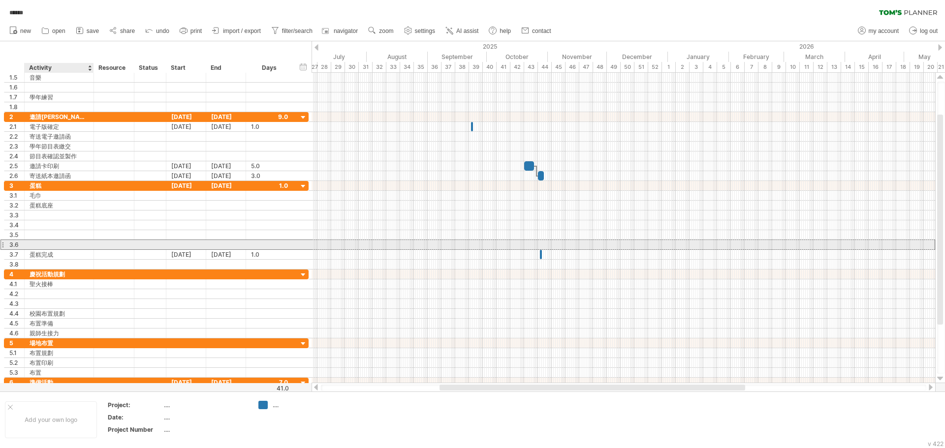
click at [58, 244] on div at bounding box center [59, 244] width 59 height 9
click at [58, 244] on input "text" at bounding box center [59, 244] width 59 height 9
click at [49, 243] on div "車子" at bounding box center [59, 244] width 59 height 9
type input "****"
click at [93, 247] on div at bounding box center [92, 245] width 5 height 10
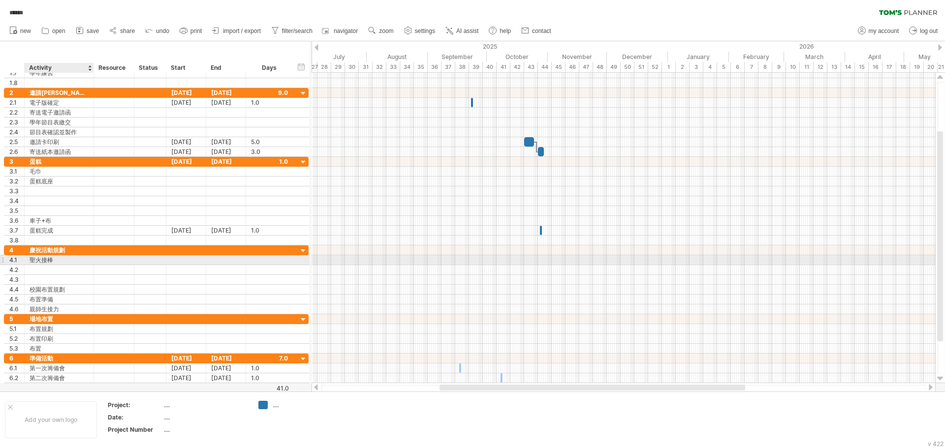
click at [60, 261] on div "聖火接棒" at bounding box center [59, 259] width 59 height 9
click at [60, 261] on input "****" at bounding box center [59, 259] width 59 height 9
click at [63, 261] on input "****" at bounding box center [59, 259] width 59 height 9
type input "*******"
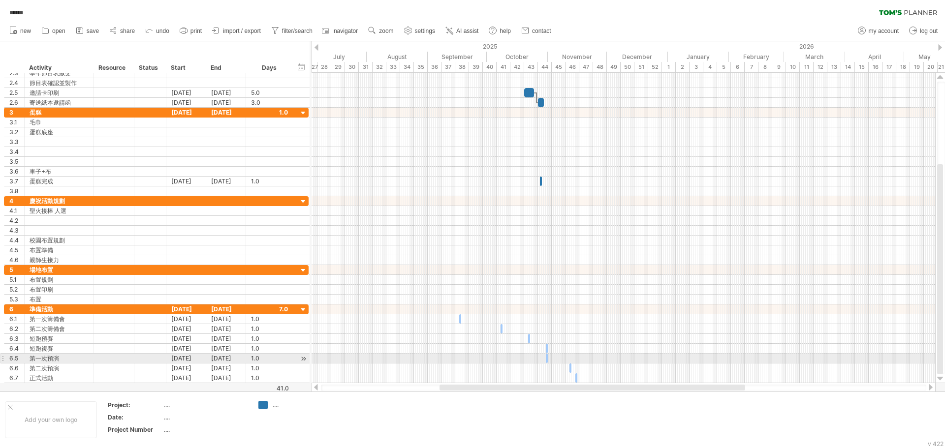
click at [4, 357] on div "6.5" at bounding box center [14, 358] width 20 height 9
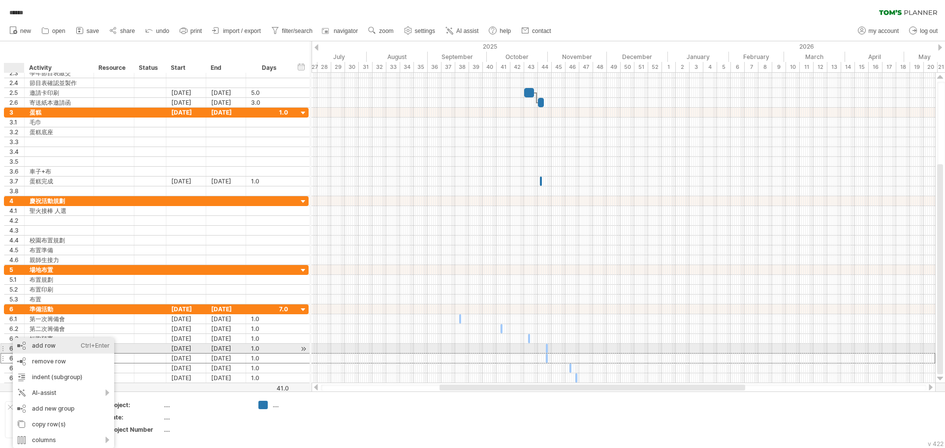
click at [39, 345] on div "add row Ctrl+Enter Cmd+Enter" at bounding box center [63, 346] width 101 height 16
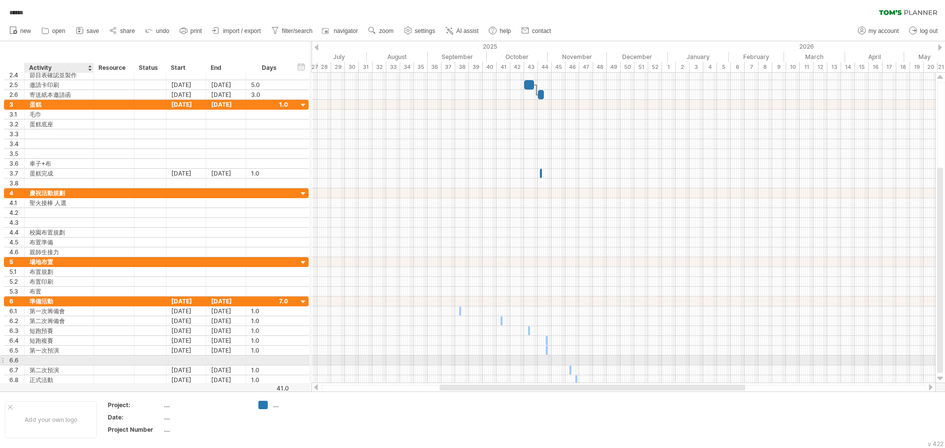
click at [37, 361] on div at bounding box center [59, 360] width 59 height 9
click at [37, 361] on input "text" at bounding box center [59, 360] width 59 height 9
click at [54, 359] on div "司儀考" at bounding box center [59, 360] width 59 height 9
click at [57, 359] on input "***" at bounding box center [59, 360] width 59 height 9
type input "***"
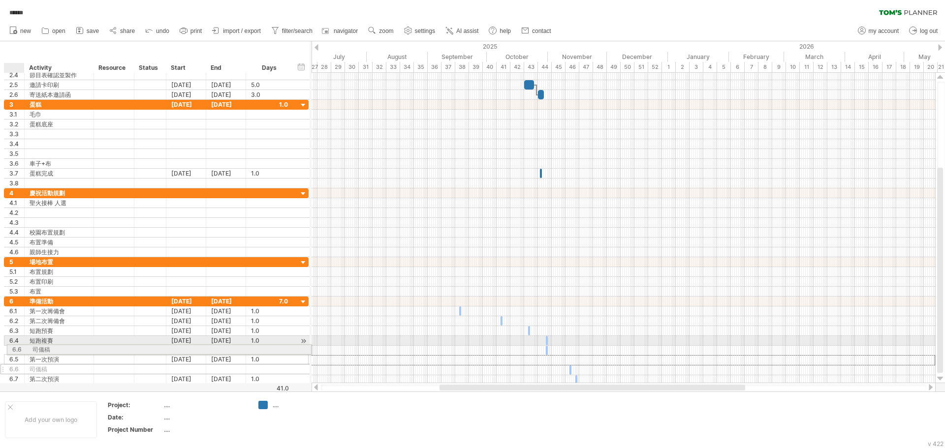
drag, startPoint x: 9, startPoint y: 362, endPoint x: 8, endPoint y: 348, distance: 13.8
click at [49, 349] on div "司儀稿" at bounding box center [59, 350] width 59 height 9
